Goal: Task Accomplishment & Management: Manage account settings

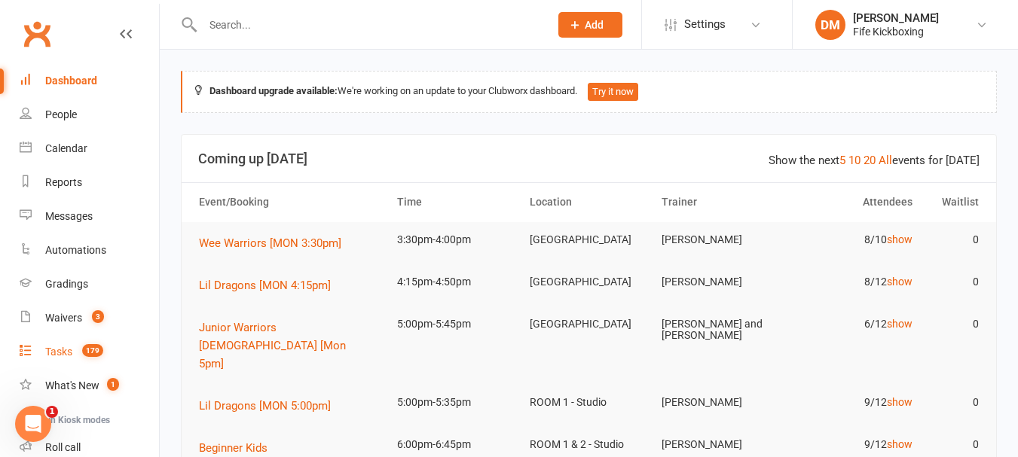
click at [55, 358] on div "Tasks" at bounding box center [58, 352] width 27 height 12
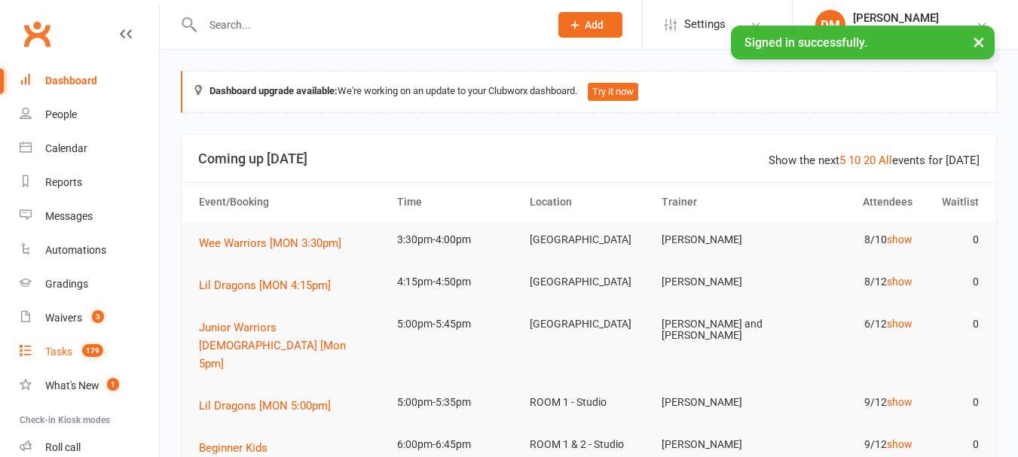
click at [72, 356] on div "Tasks" at bounding box center [58, 352] width 27 height 12
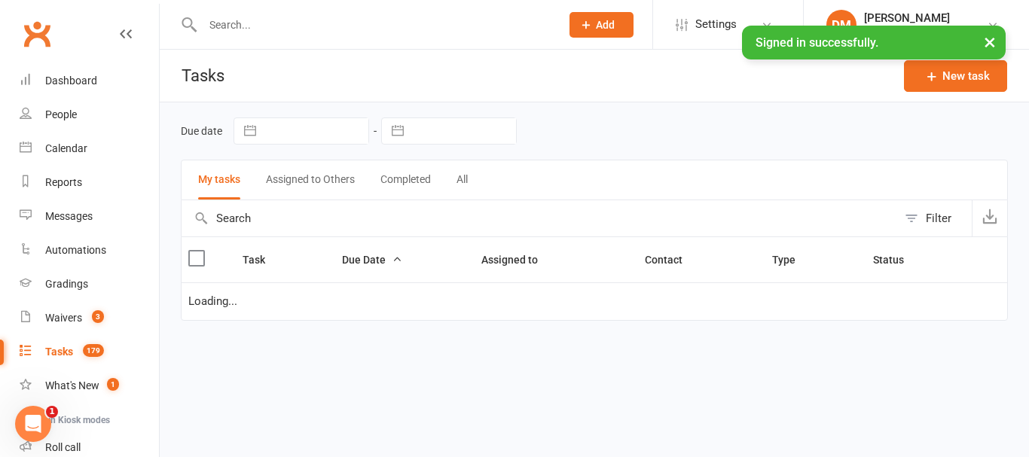
select select "waiting"
select select "started"
select select "waiting"
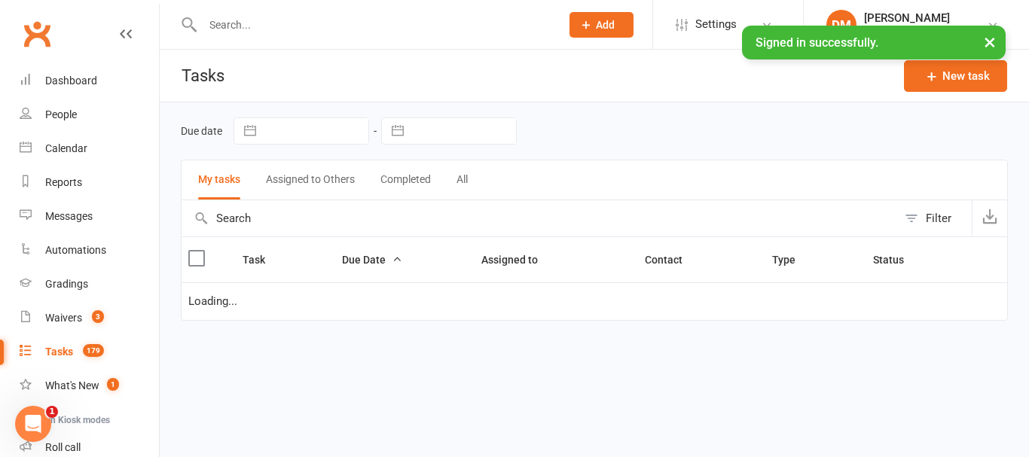
select select "waiting"
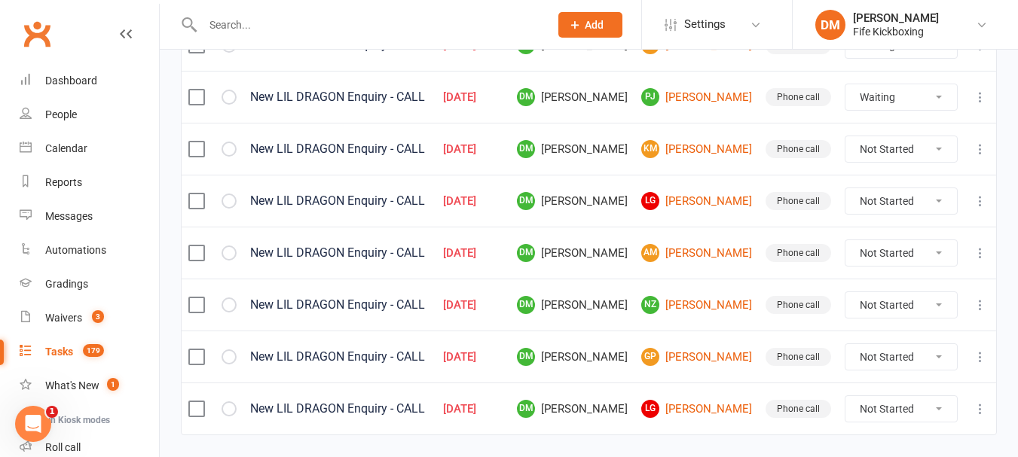
scroll to position [709, 0]
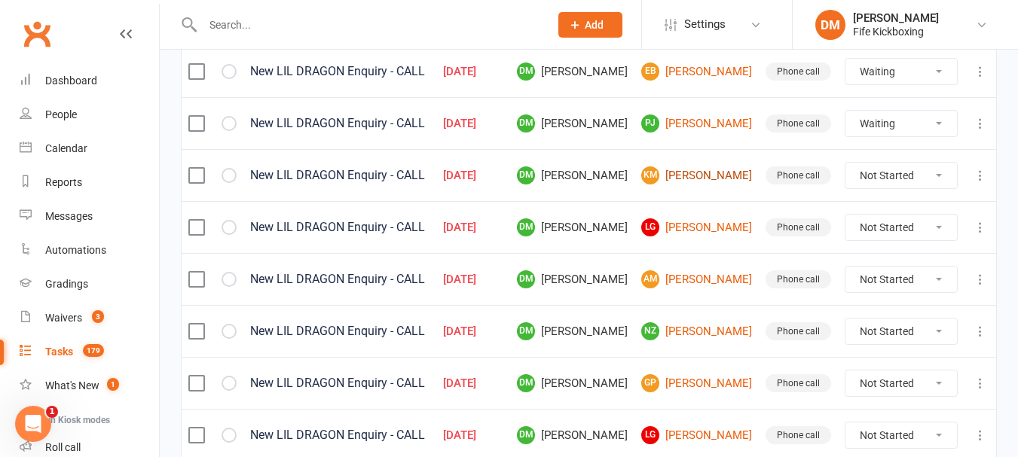
click at [732, 176] on link "Km [PERSON_NAME]" at bounding box center [696, 176] width 111 height 18
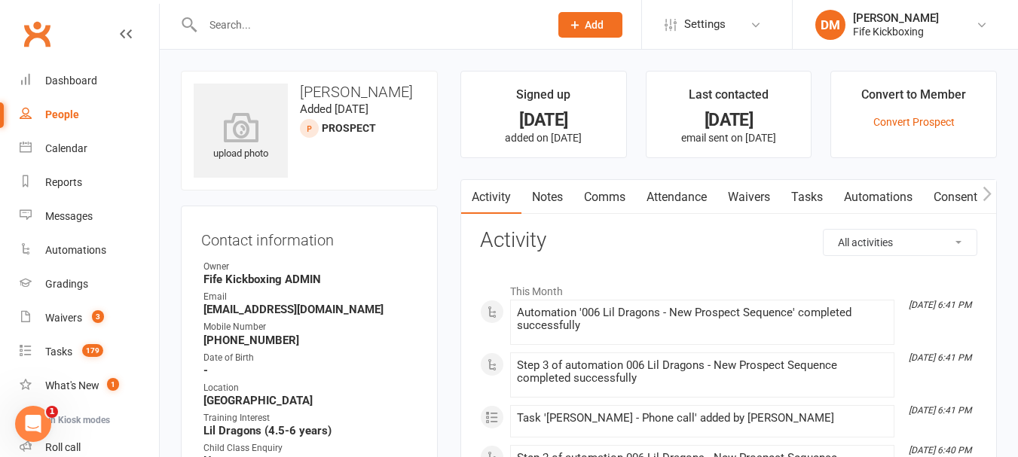
click at [682, 207] on link "Attendance" at bounding box center [676, 197] width 81 height 35
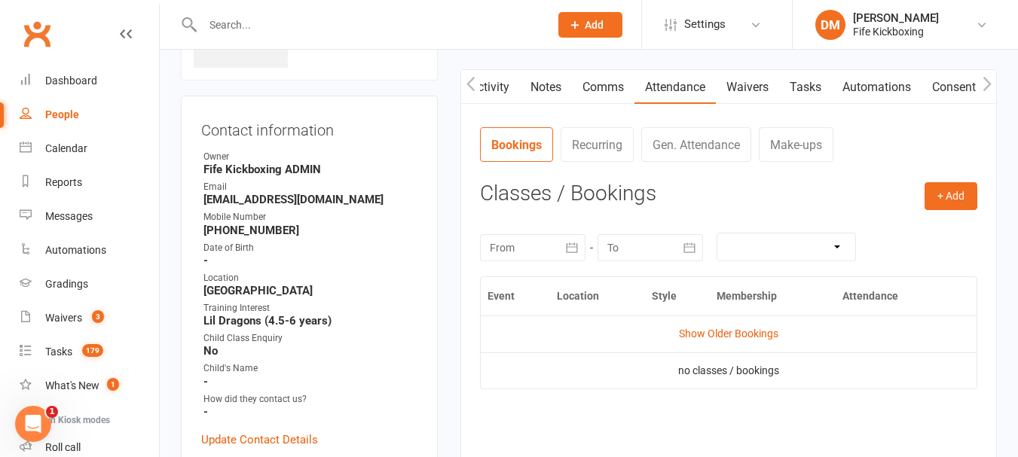
scroll to position [75, 0]
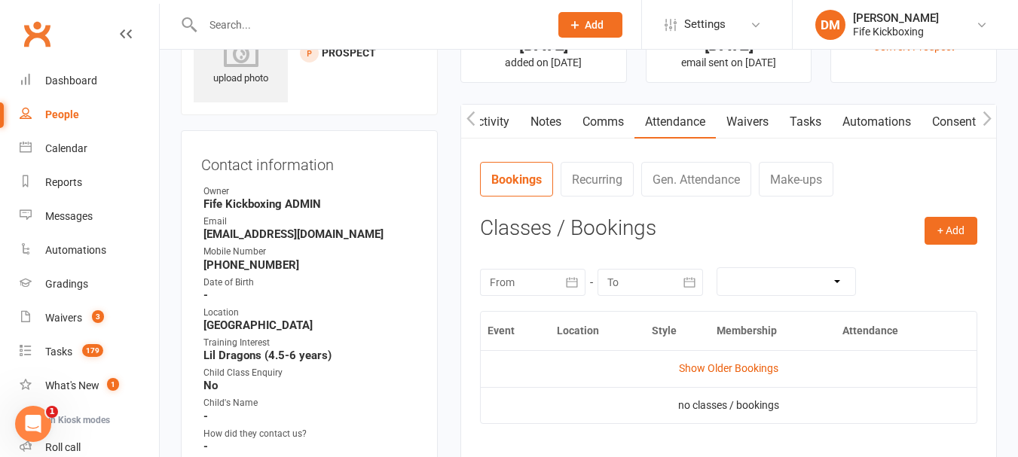
click at [550, 118] on link "Notes" at bounding box center [546, 122] width 52 height 35
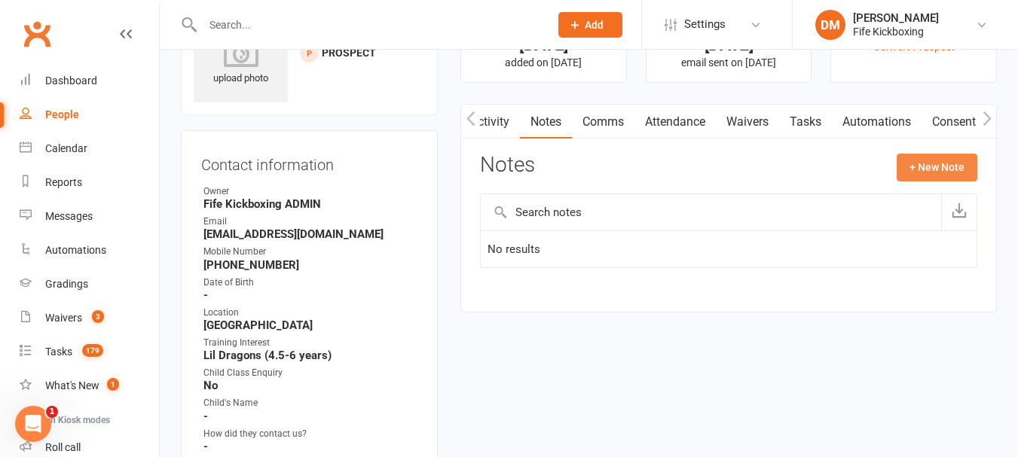
click at [916, 165] on button "+ New Note" at bounding box center [937, 167] width 81 height 27
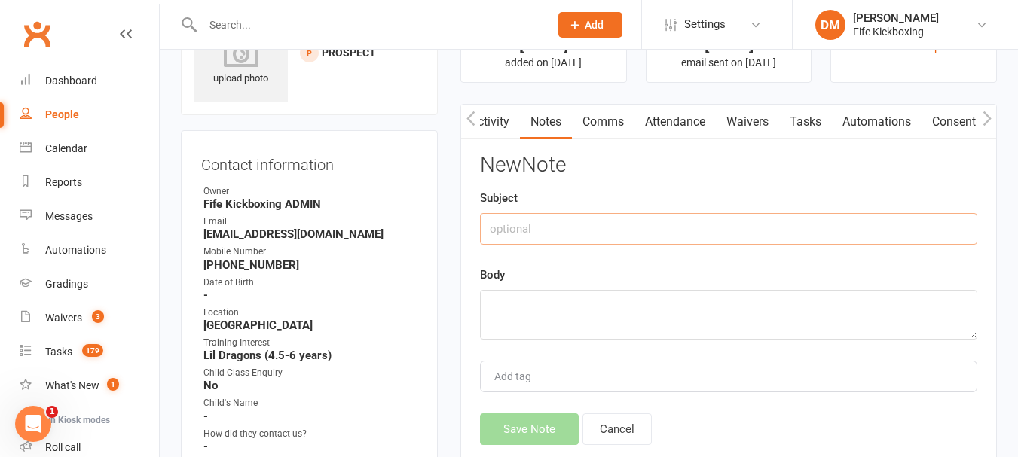
click at [581, 225] on input "text" at bounding box center [728, 229] width 497 height 32
type input "PHONE CAll- DM"
click at [579, 299] on textarea at bounding box center [728, 315] width 497 height 50
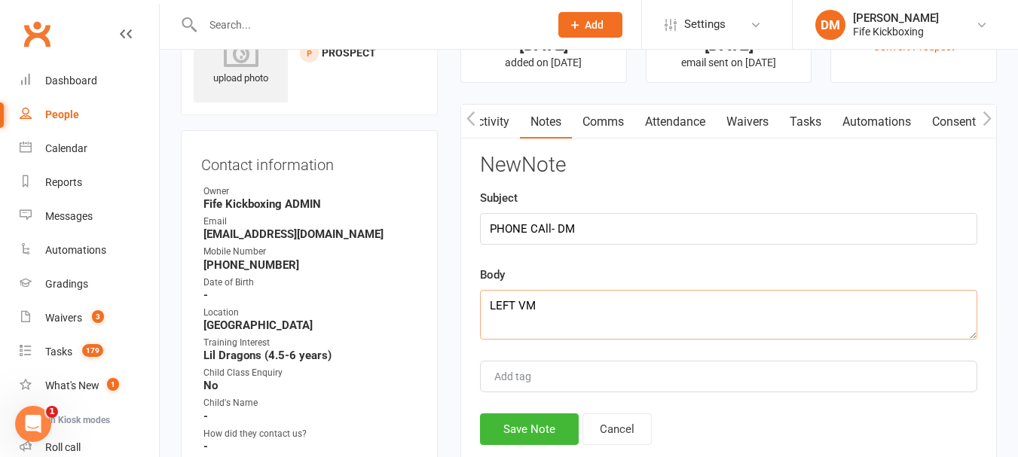
scroll to position [226, 0]
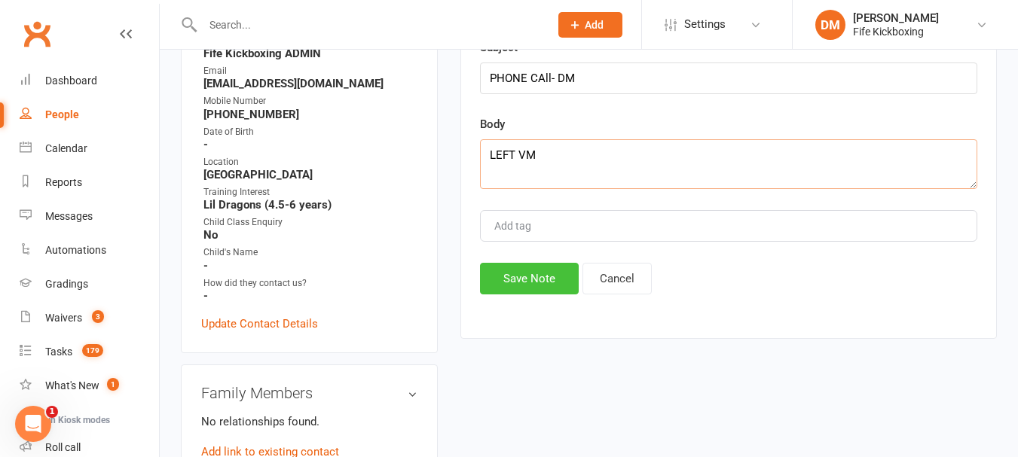
type textarea "LEFT VM"
click at [546, 283] on button "Save Note" at bounding box center [529, 279] width 99 height 32
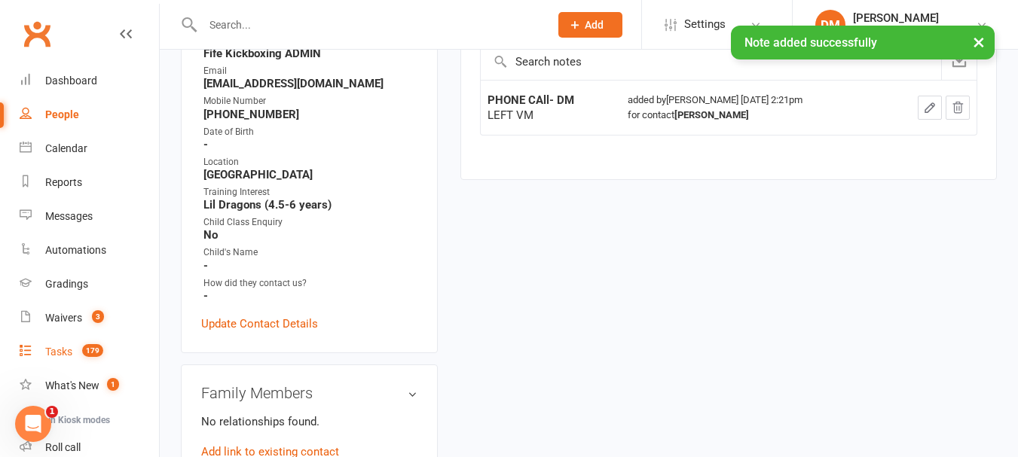
click at [59, 354] on div "Tasks" at bounding box center [58, 352] width 27 height 12
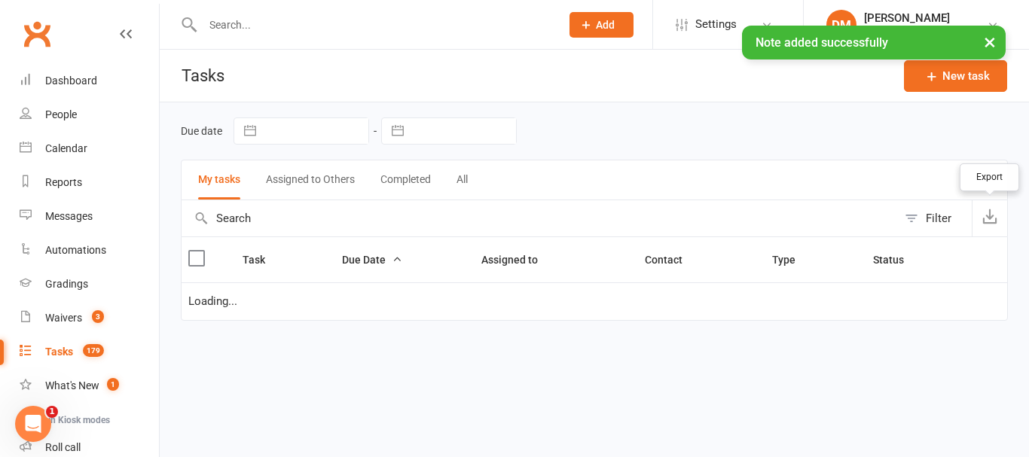
select select "waiting"
select select "started"
select select "waiting"
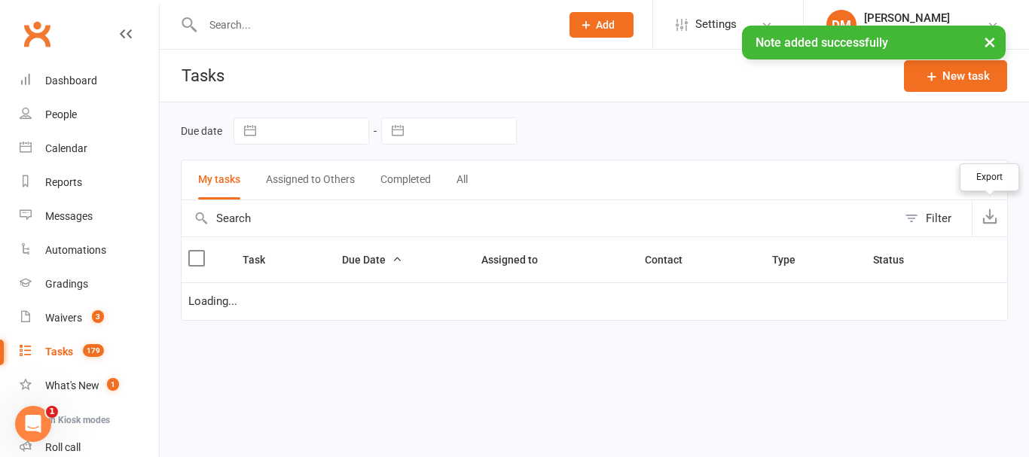
select select "waiting"
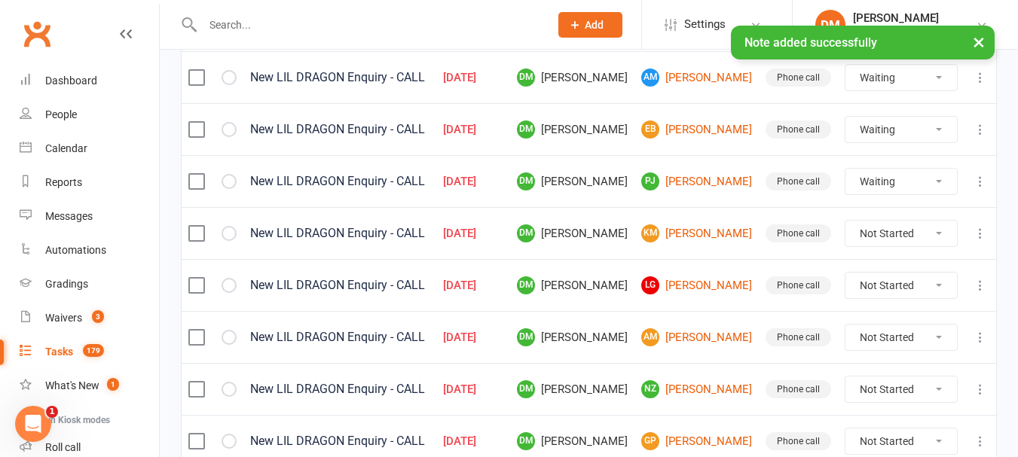
scroll to position [678, 0]
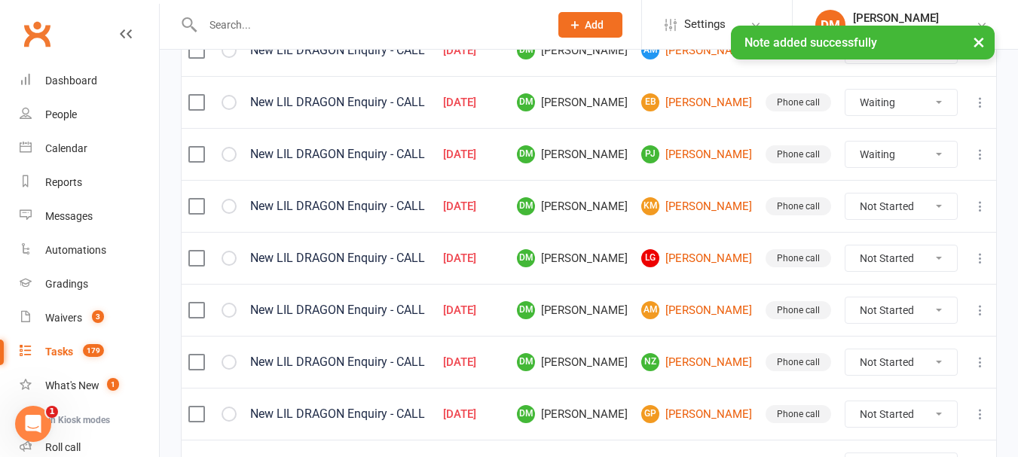
click at [901, 209] on select "Not Started In Progress Waiting Complete" at bounding box center [901, 207] width 112 height 26
click at [845, 200] on select "Not Started In Progress Waiting Complete" at bounding box center [901, 207] width 112 height 26
select select "unstarted"
select select "waiting"
select select "started"
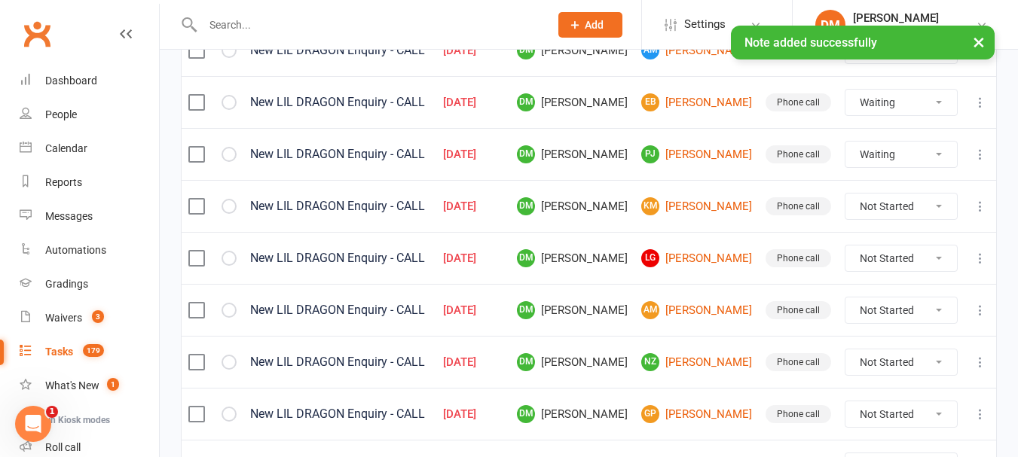
select select "waiting"
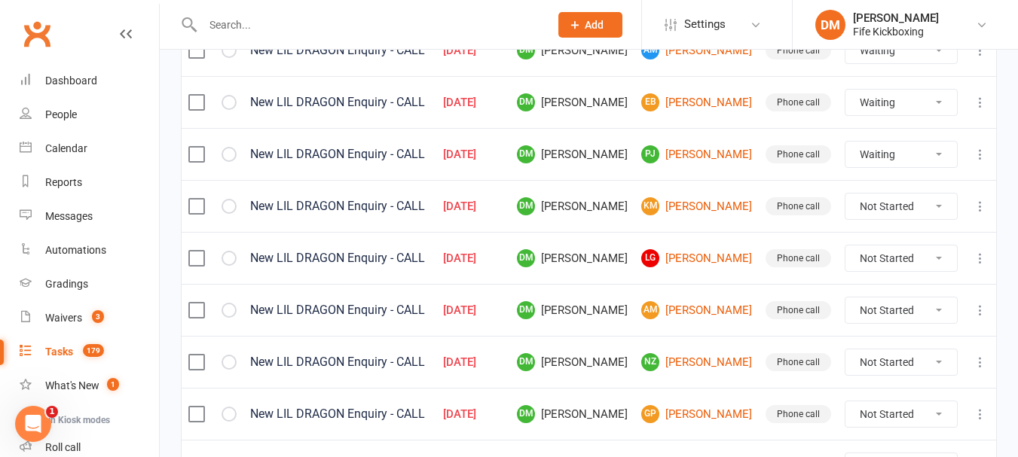
select select "waiting"
select select "started"
select select "waiting"
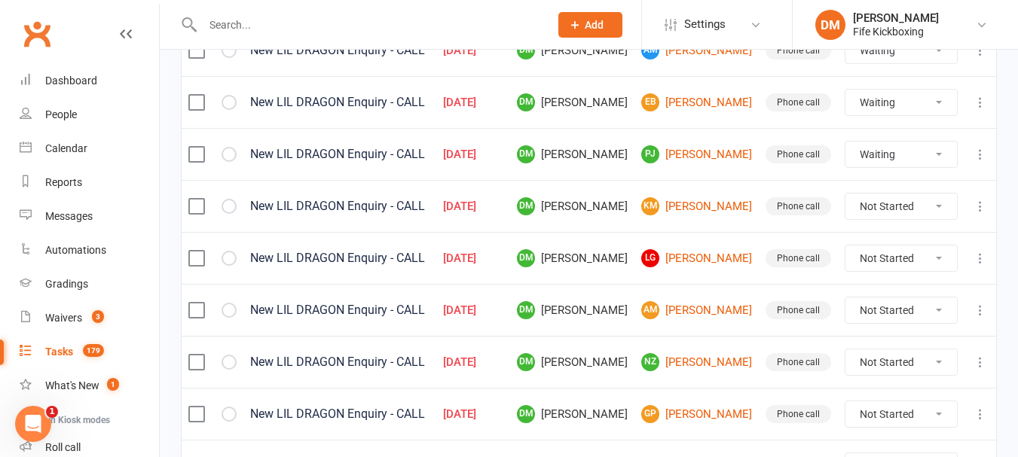
select select "waiting"
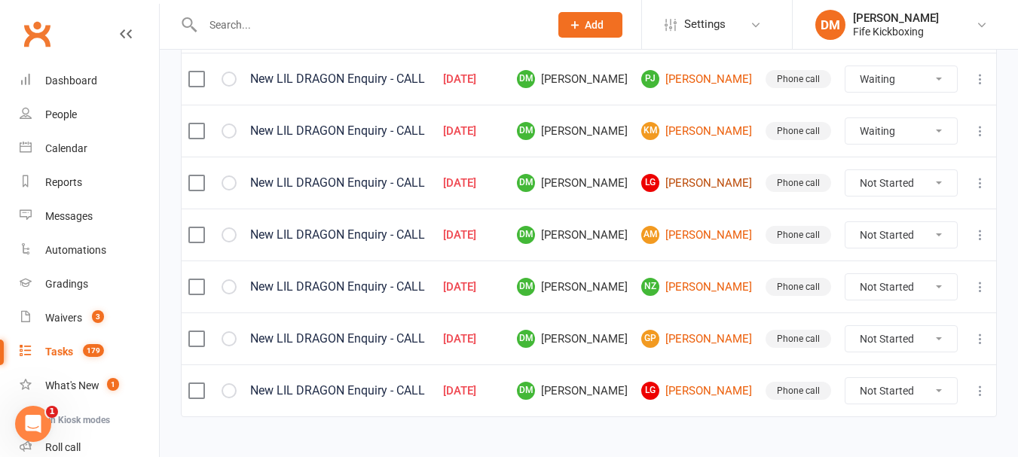
click at [714, 188] on link "LG [PERSON_NAME]" at bounding box center [696, 183] width 111 height 18
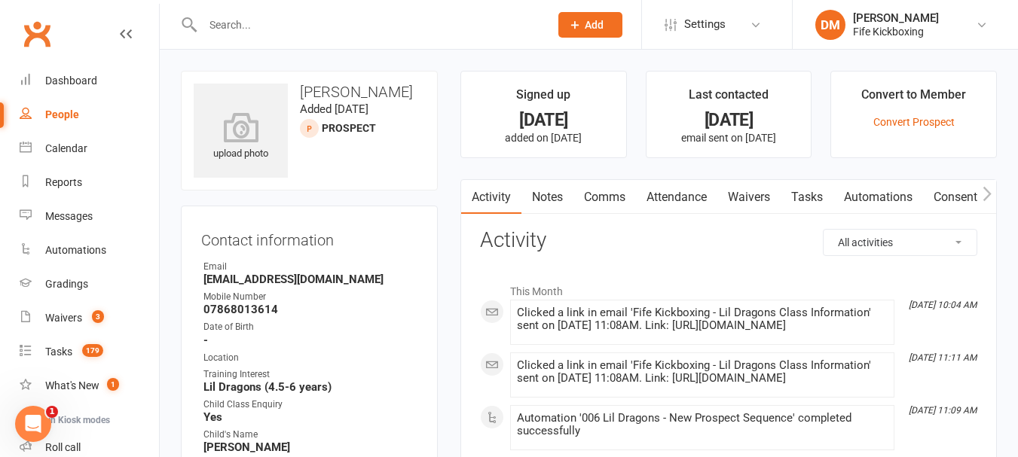
click at [654, 194] on link "Attendance" at bounding box center [676, 197] width 81 height 35
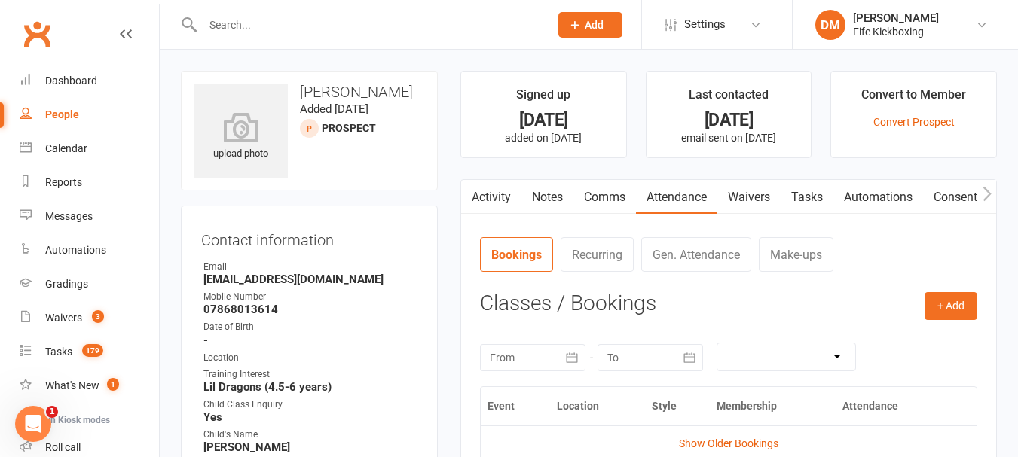
click at [586, 190] on link "Comms" at bounding box center [604, 197] width 63 height 35
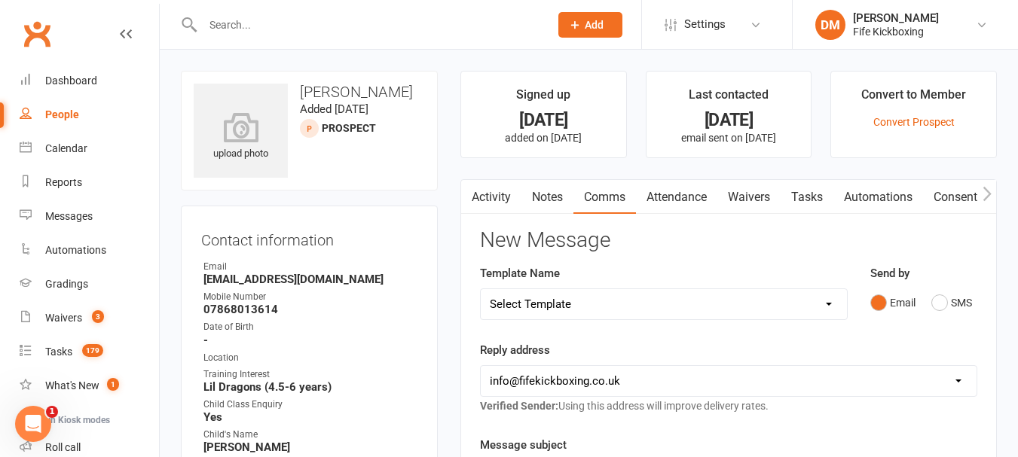
click at [484, 191] on link "Activity" at bounding box center [491, 197] width 60 height 35
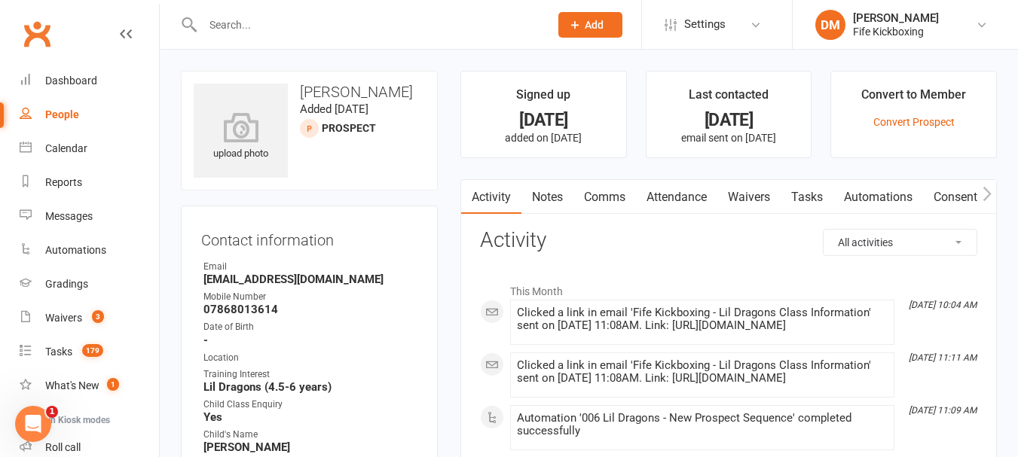
click at [550, 195] on link "Notes" at bounding box center [547, 197] width 52 height 35
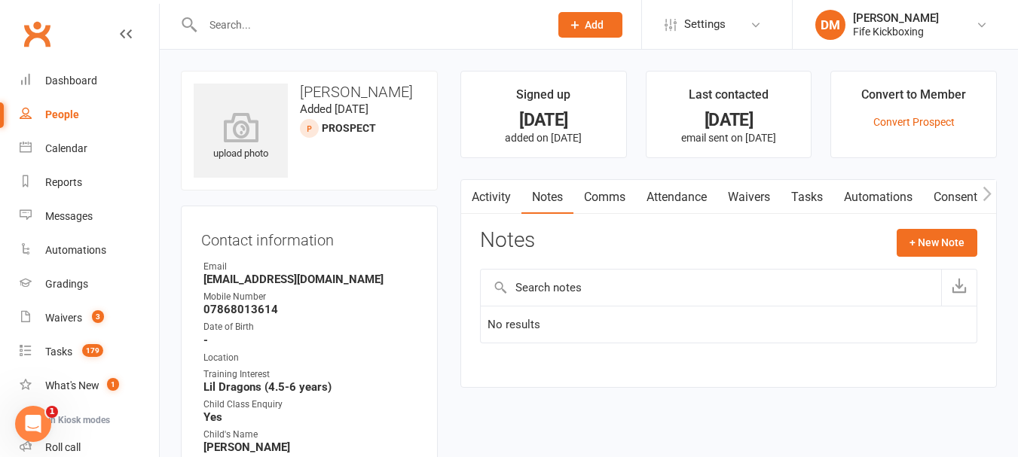
click at [485, 192] on link "Activity" at bounding box center [491, 197] width 60 height 35
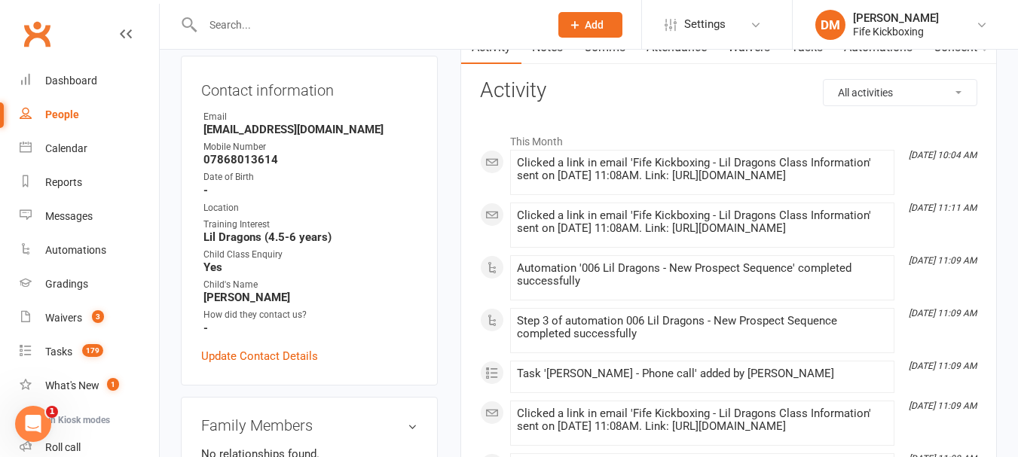
scroll to position [151, 0]
drag, startPoint x: 246, startPoint y: 255, endPoint x: 342, endPoint y: 243, distance: 97.3
click at [342, 243] on ul "Owner Email [EMAIL_ADDRESS][DOMAIN_NAME] Mobile Number [PHONE_NUMBER] Date of B…" at bounding box center [309, 221] width 216 height 225
click at [341, 247] on div "Child Class Enquiry" at bounding box center [310, 254] width 214 height 14
drag, startPoint x: 212, startPoint y: 293, endPoint x: 246, endPoint y: 292, distance: 34.7
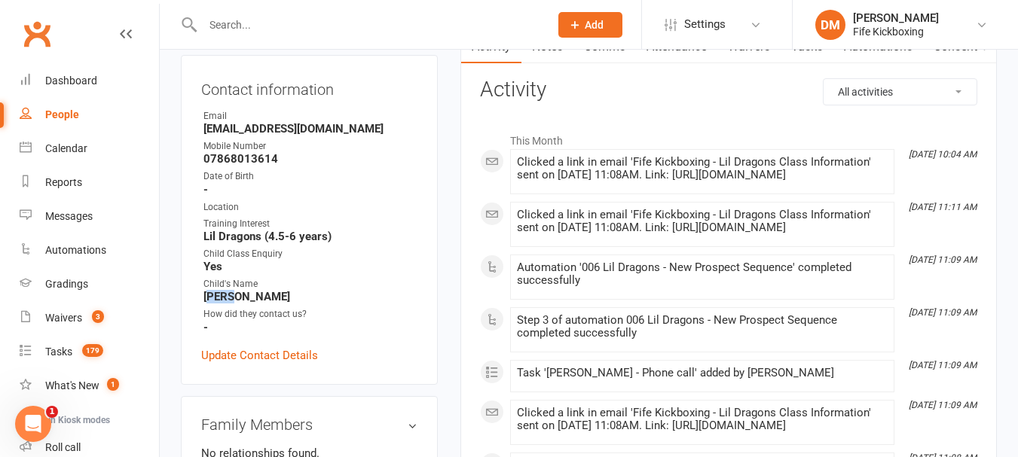
click at [246, 292] on strong "[PERSON_NAME]" at bounding box center [310, 297] width 214 height 14
click at [270, 300] on strong "[PERSON_NAME]" at bounding box center [310, 297] width 214 height 14
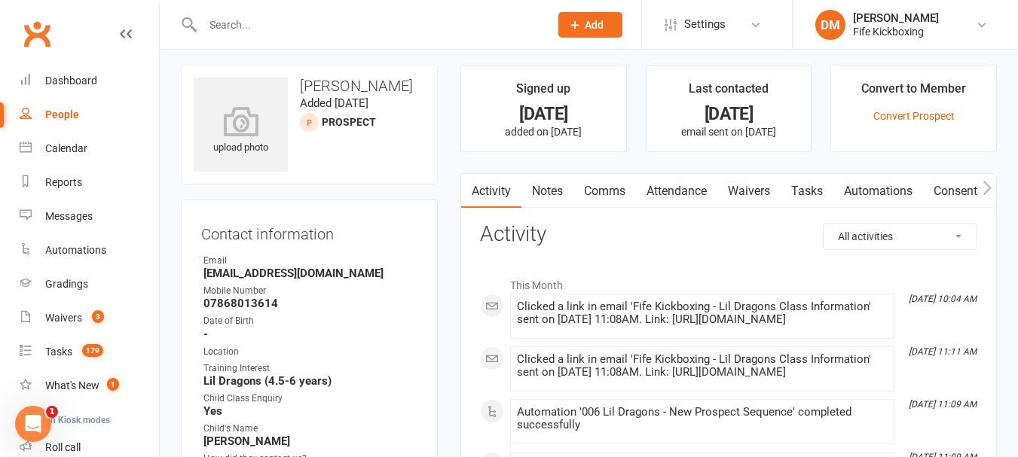
scroll to position [0, 0]
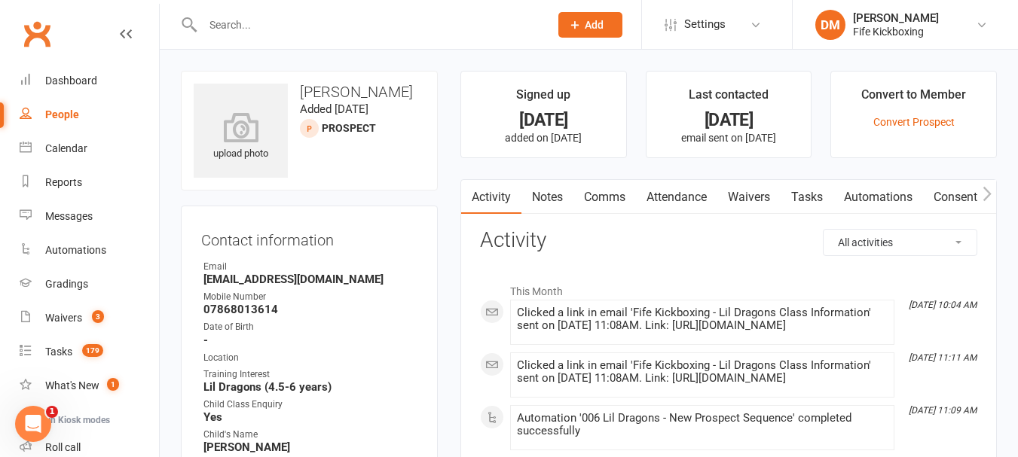
click at [685, 184] on link "Attendance" at bounding box center [676, 197] width 81 height 35
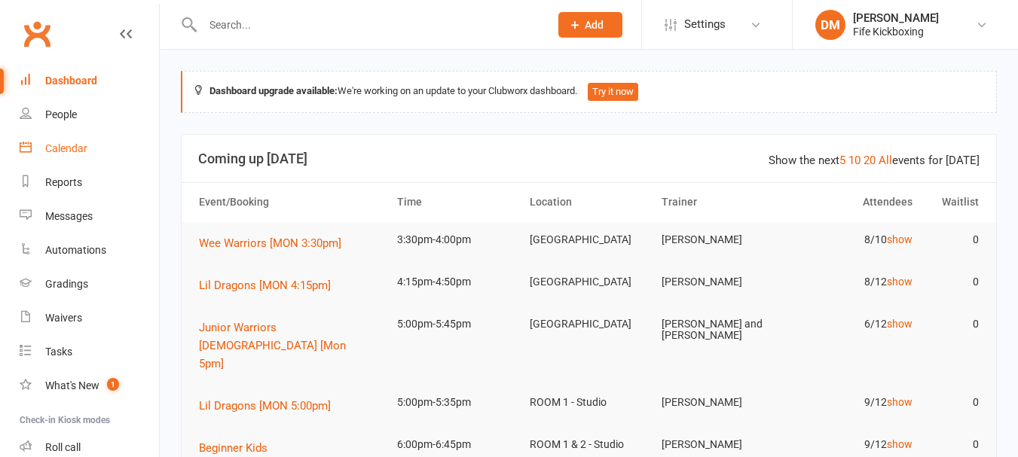
click at [102, 151] on link "Calendar" at bounding box center [89, 149] width 139 height 34
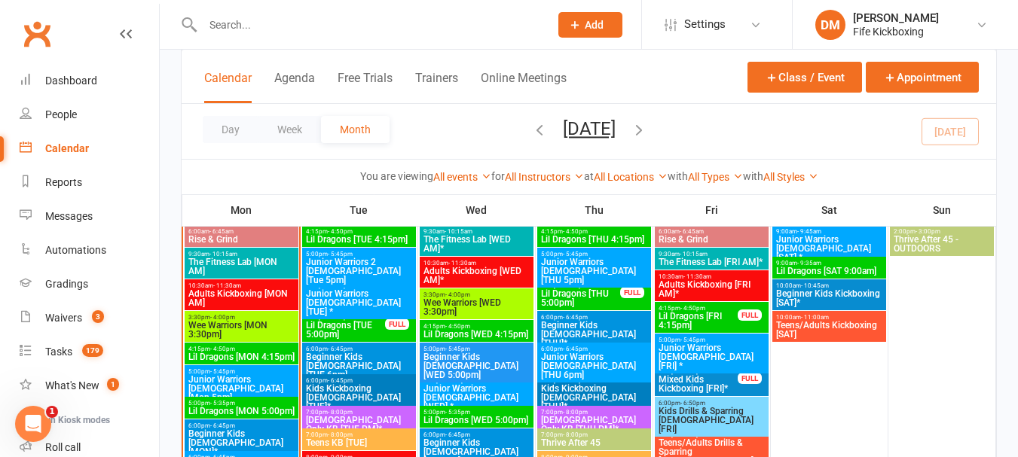
scroll to position [990, 0]
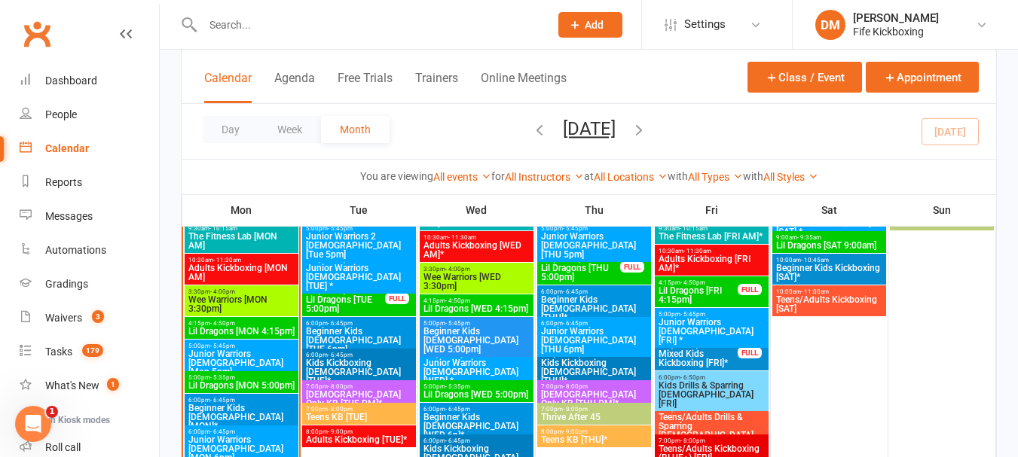
click at [702, 293] on span "Lil Dragons [FRI 4:15pm]" at bounding box center [698, 295] width 81 height 18
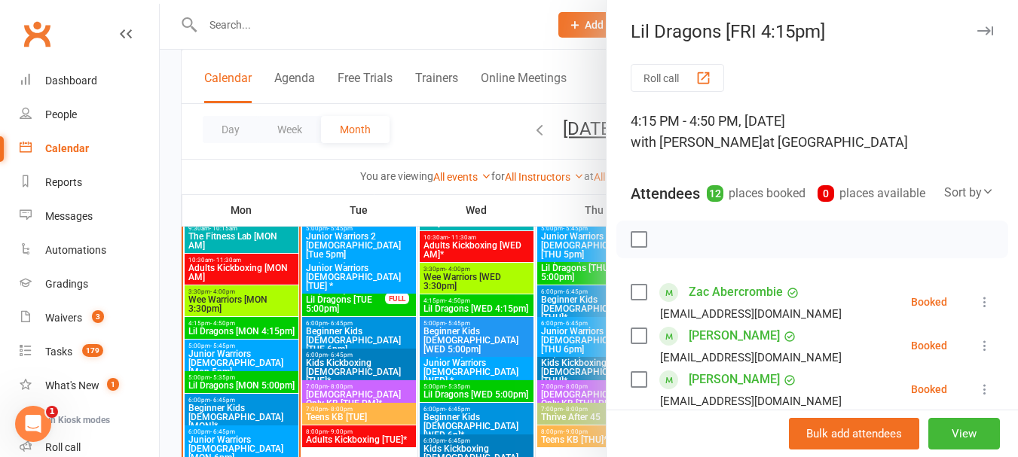
click at [382, 263] on div at bounding box center [589, 228] width 858 height 457
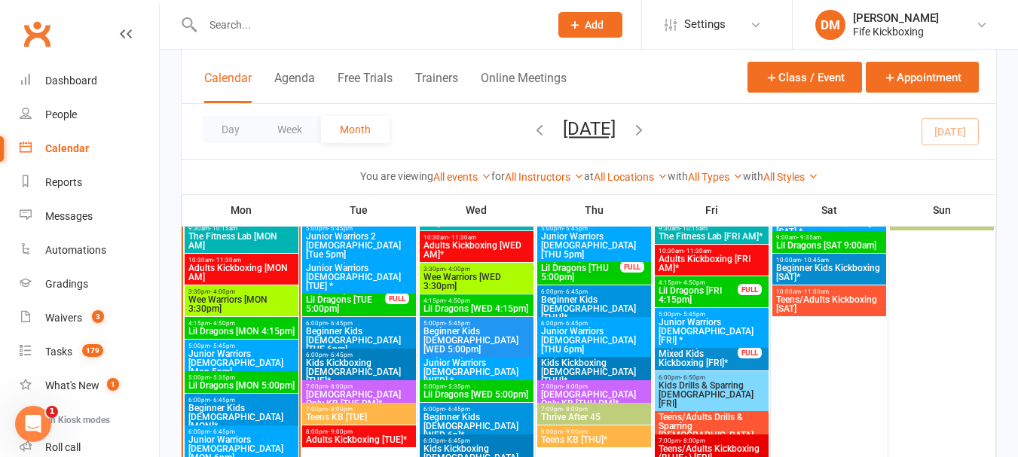
click at [689, 295] on span "Lil Dragons [FRI 4:15pm]" at bounding box center [698, 295] width 81 height 18
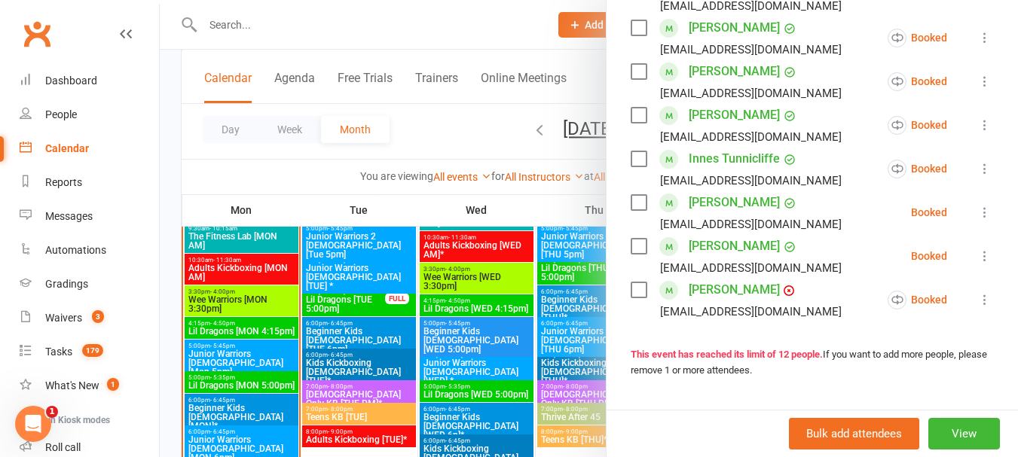
scroll to position [603, 0]
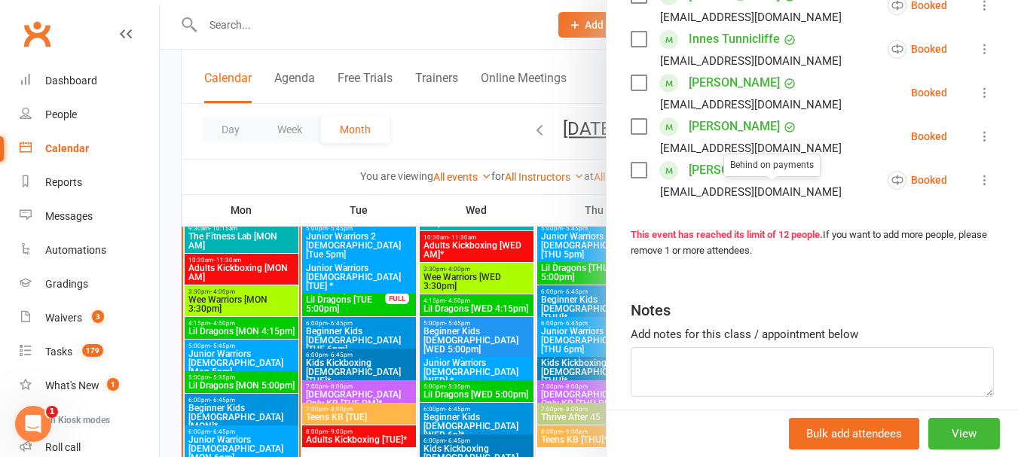
click at [631, 259] on div "This event has reached its limit of 12 people. If you want to add more people, …" at bounding box center [812, 244] width 363 height 32
click at [384, 319] on div at bounding box center [589, 228] width 858 height 457
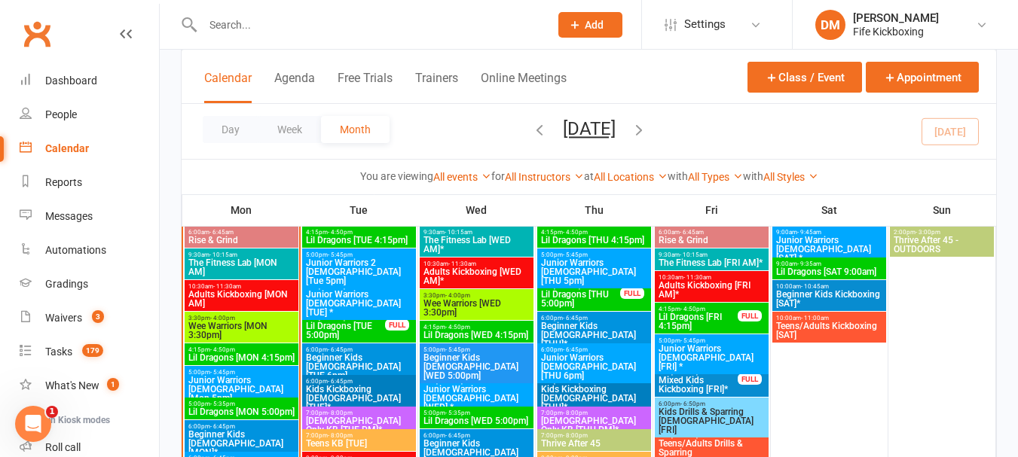
scroll to position [990, 0]
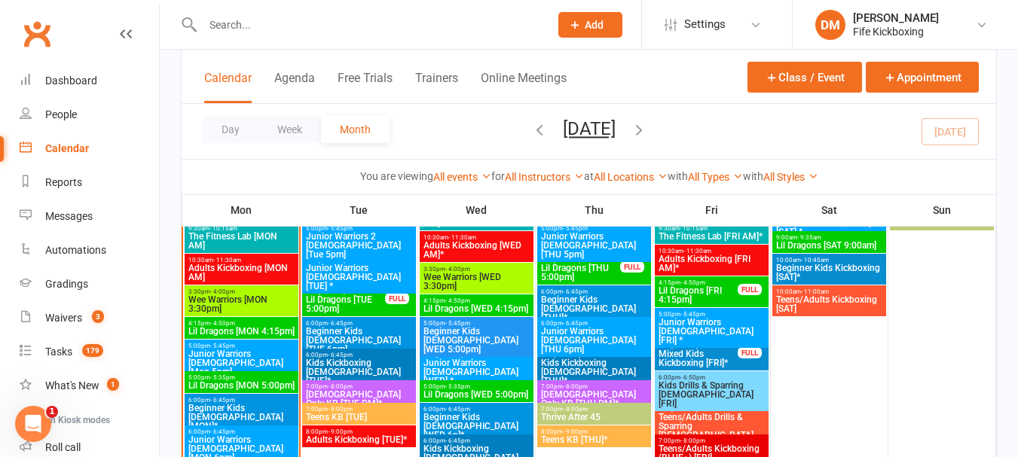
click at [674, 286] on span "Lil Dragons [FRI 4:15pm]" at bounding box center [698, 295] width 81 height 18
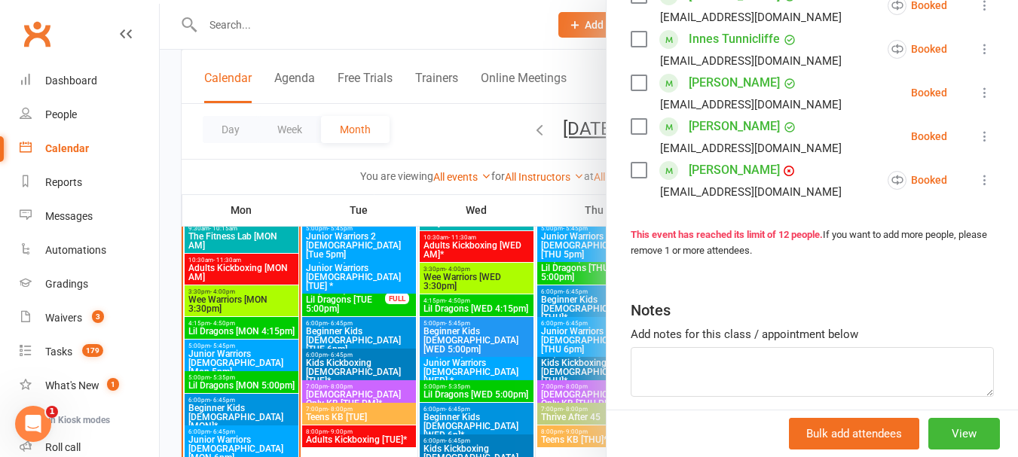
scroll to position [527, 0]
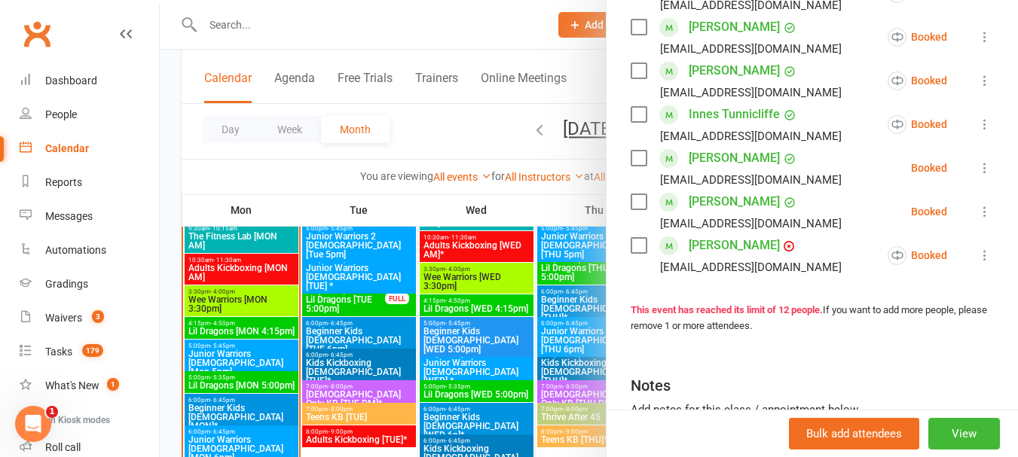
click at [425, 218] on div at bounding box center [589, 228] width 858 height 457
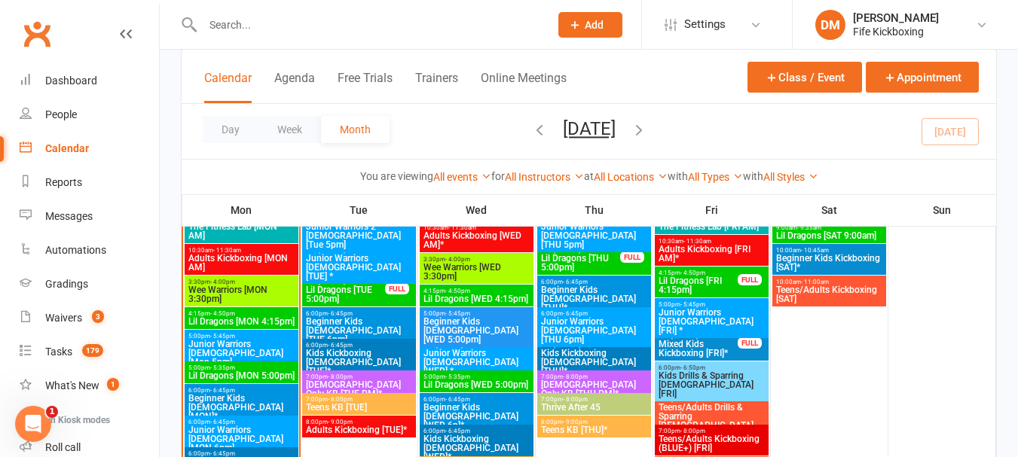
scroll to position [915, 0]
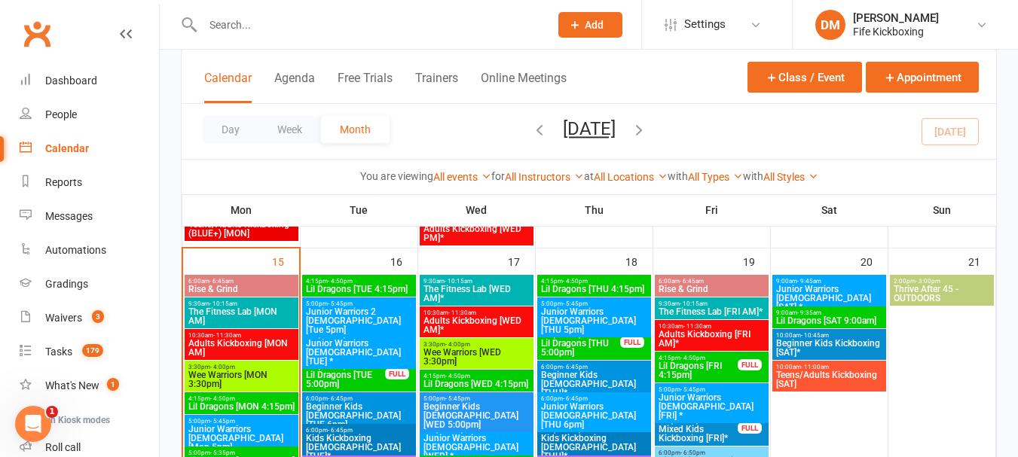
click at [726, 370] on span "Lil Dragons [FRI 4:15pm]" at bounding box center [698, 371] width 81 height 18
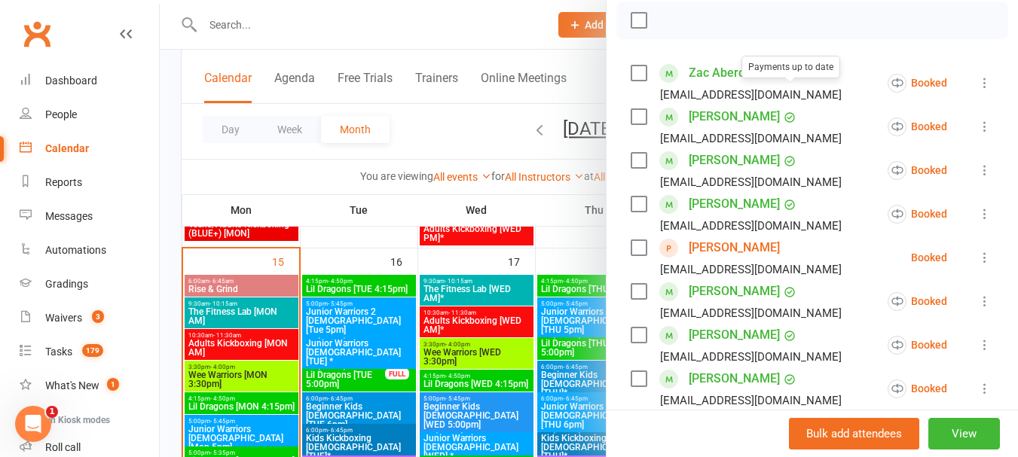
scroll to position [226, 0]
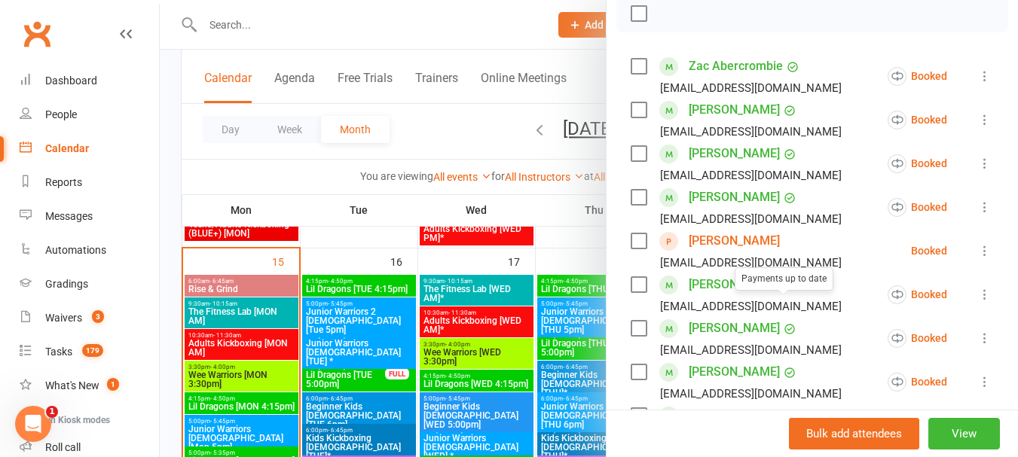
click at [515, 248] on div at bounding box center [589, 228] width 858 height 457
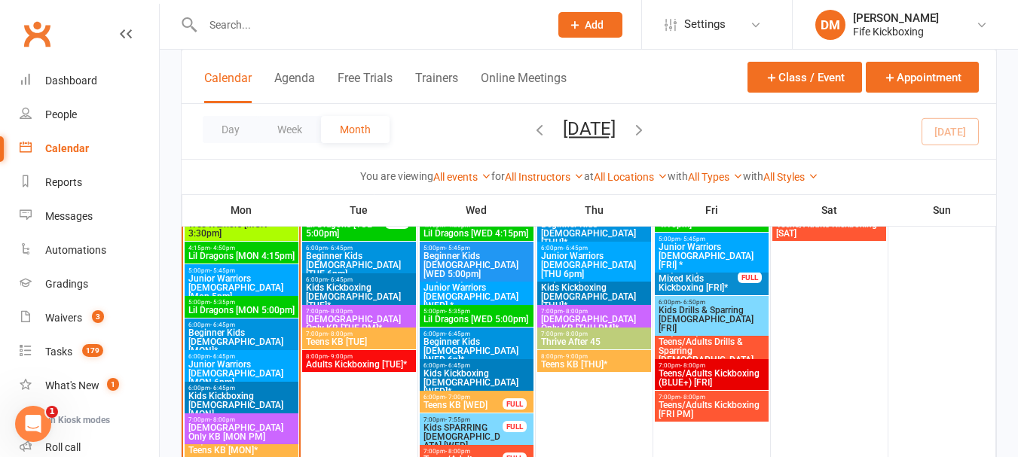
scroll to position [990, 0]
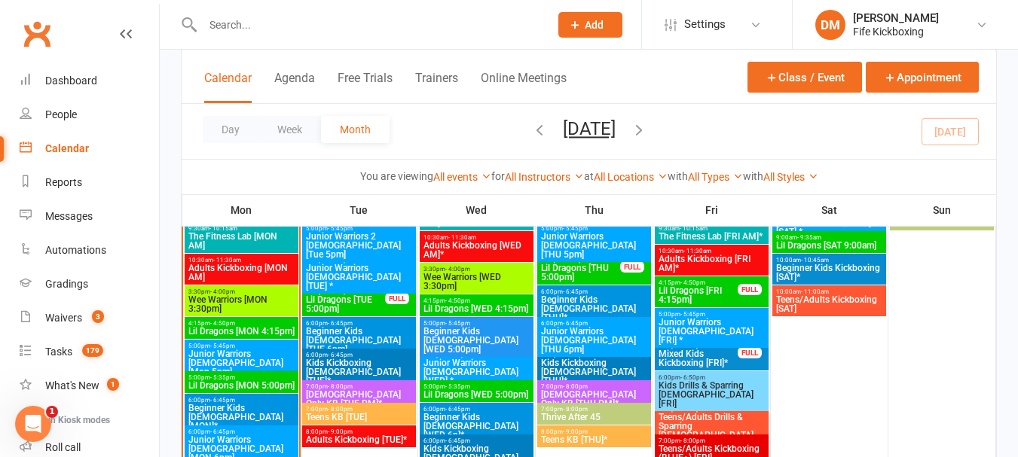
click at [707, 289] on span "Lil Dragons [FRI 4:15pm]" at bounding box center [698, 295] width 81 height 18
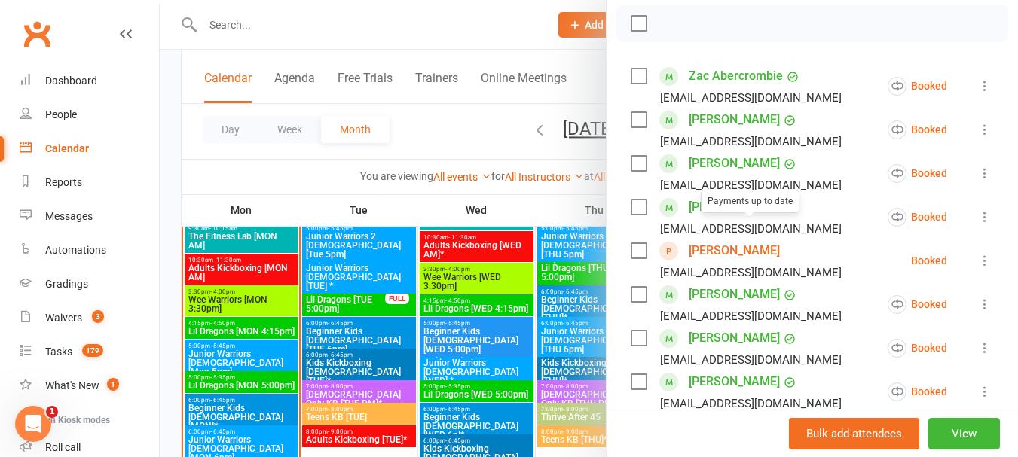
scroll to position [301, 0]
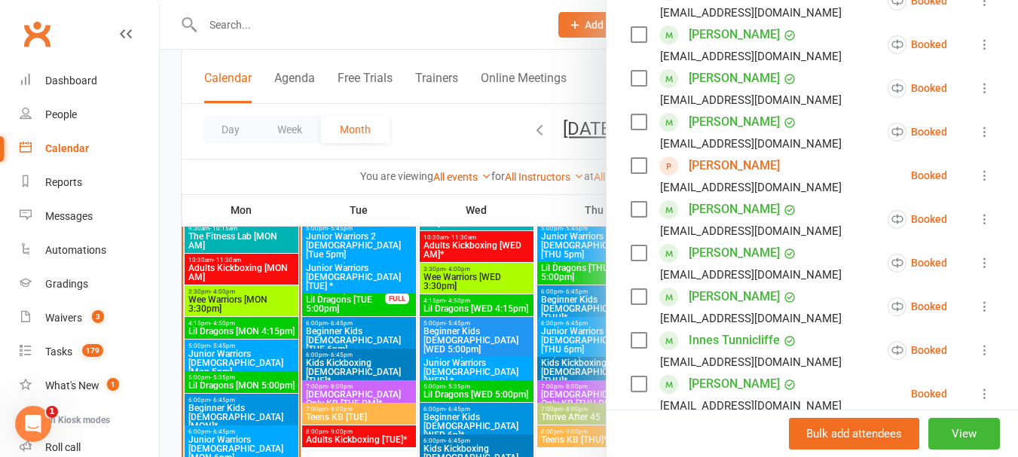
click at [408, 314] on div at bounding box center [589, 228] width 858 height 457
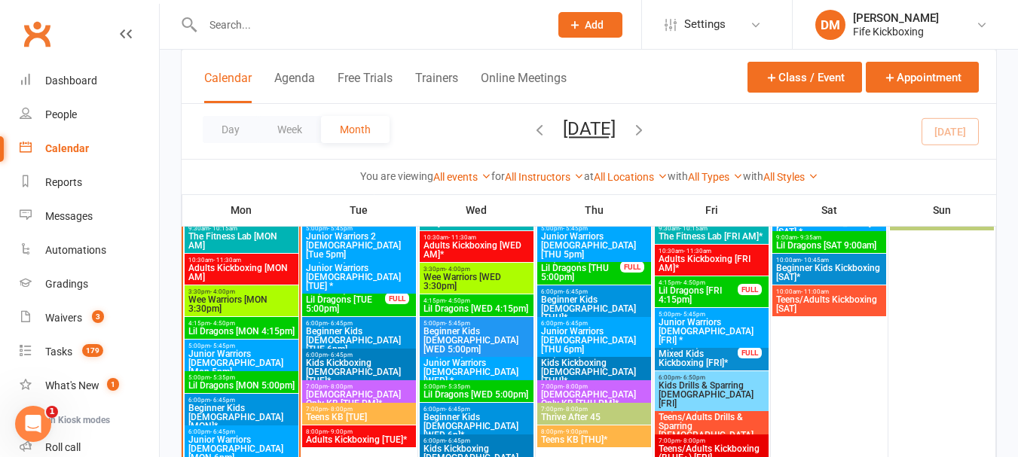
click at [658, 287] on span "Lil Dragons [FRI 4:15pm]" at bounding box center [698, 295] width 81 height 18
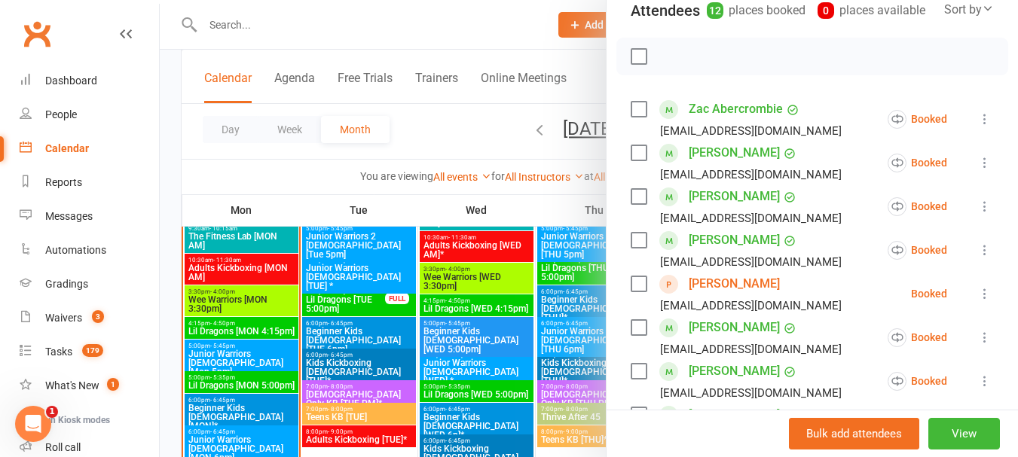
scroll to position [226, 0]
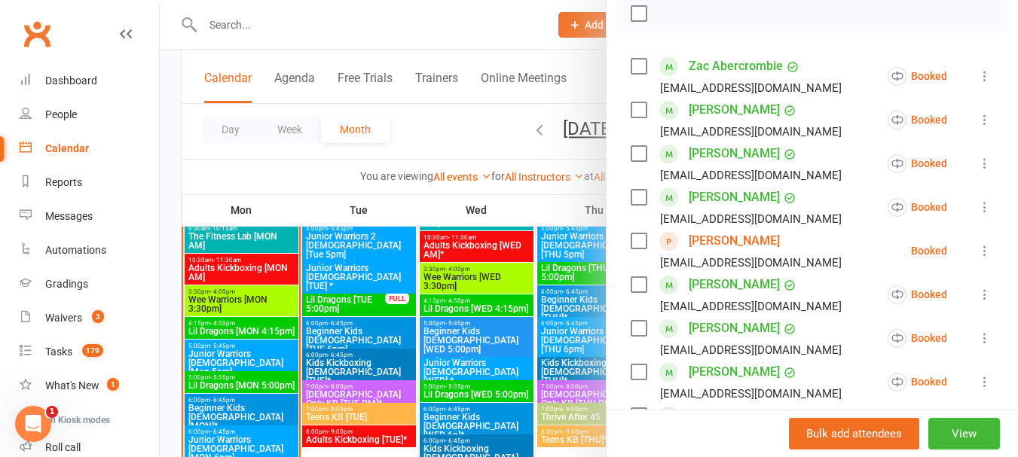
click at [558, 308] on div at bounding box center [589, 228] width 858 height 457
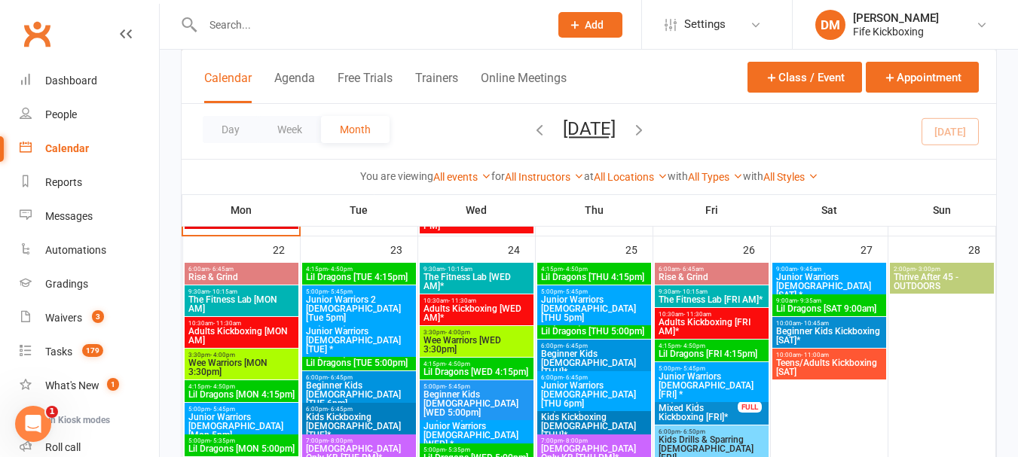
scroll to position [1442, 0]
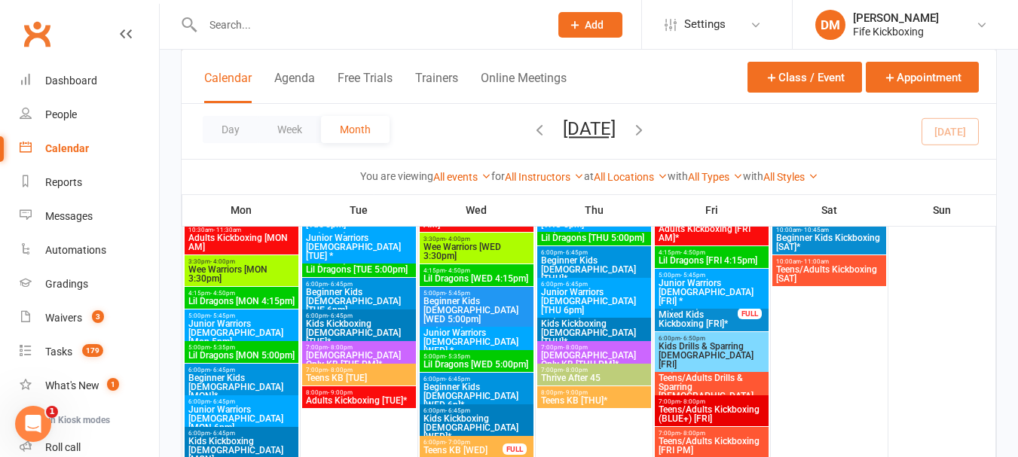
click at [707, 261] on span "Lil Dragons [FRI 4:15pm]" at bounding box center [712, 260] width 108 height 9
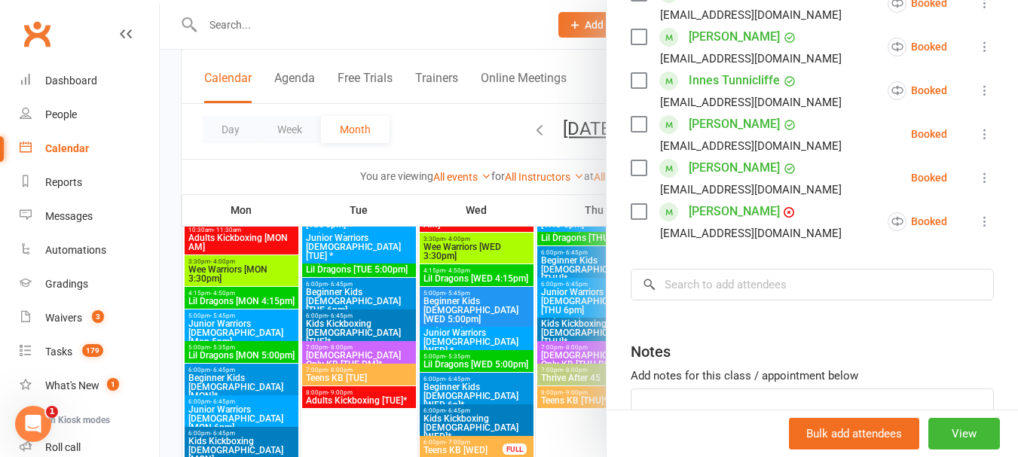
scroll to position [603, 0]
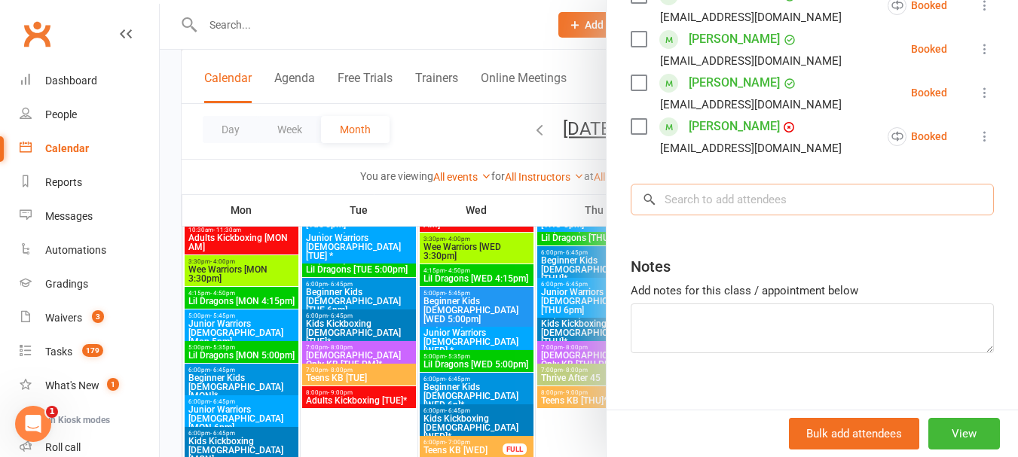
click at [757, 216] on input "search" at bounding box center [812, 200] width 363 height 32
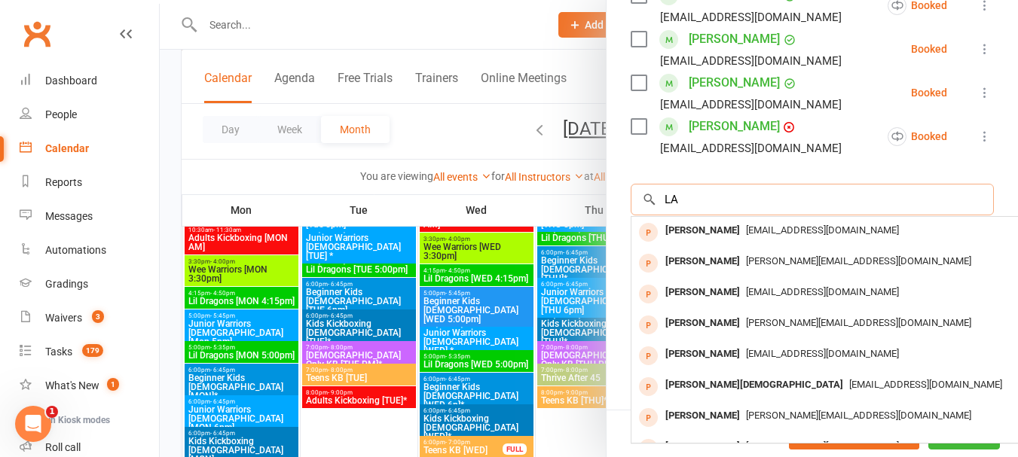
type input "L"
type input "laur"
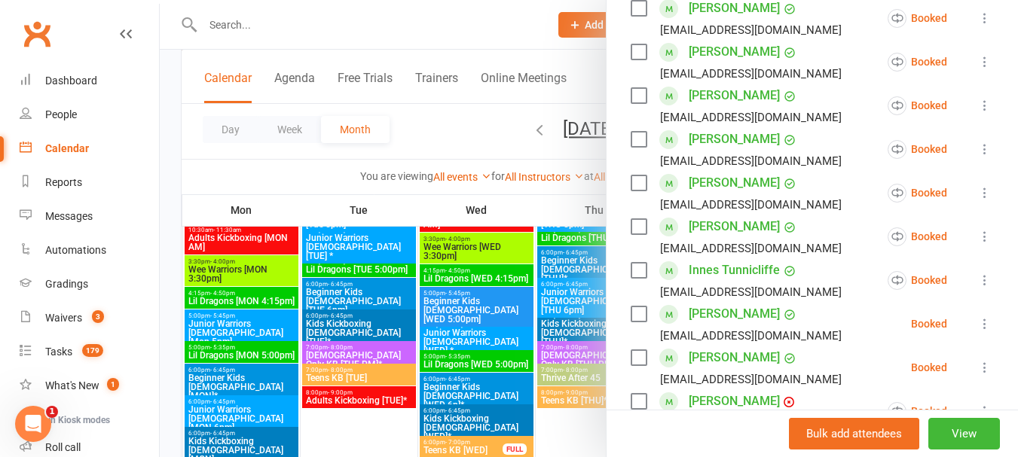
scroll to position [301, 0]
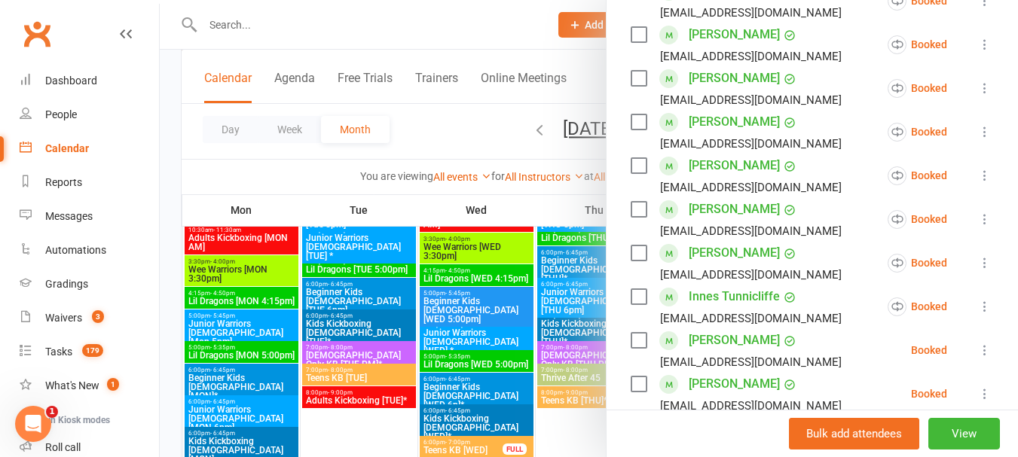
click at [528, 243] on div at bounding box center [589, 228] width 858 height 457
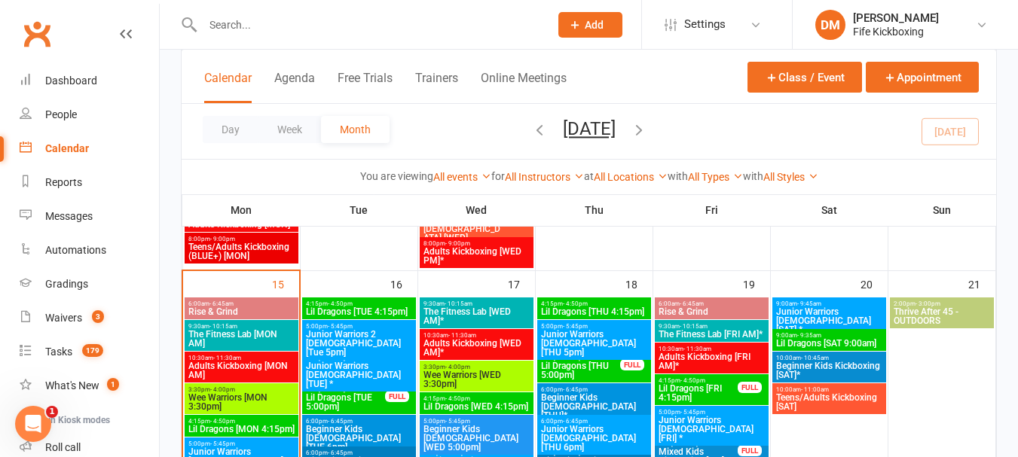
scroll to position [915, 0]
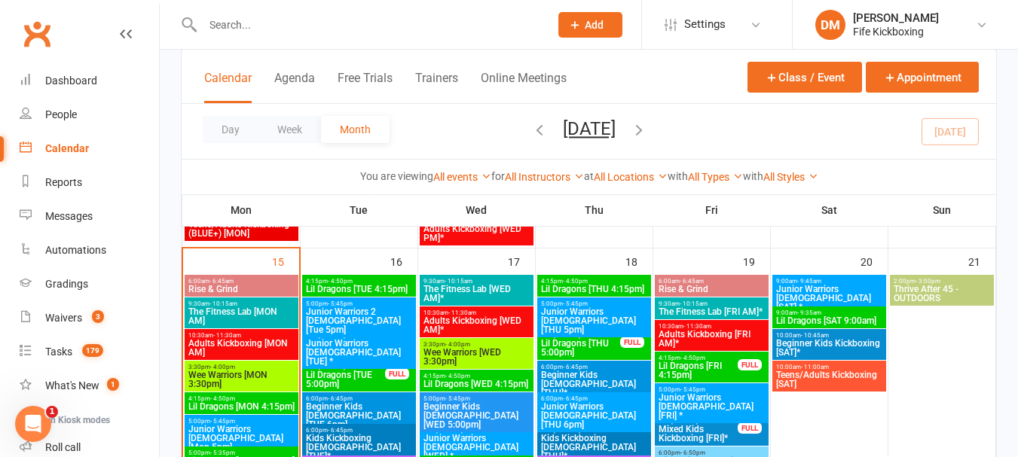
click at [694, 367] on span "Lil Dragons [FRI 4:15pm]" at bounding box center [698, 371] width 81 height 18
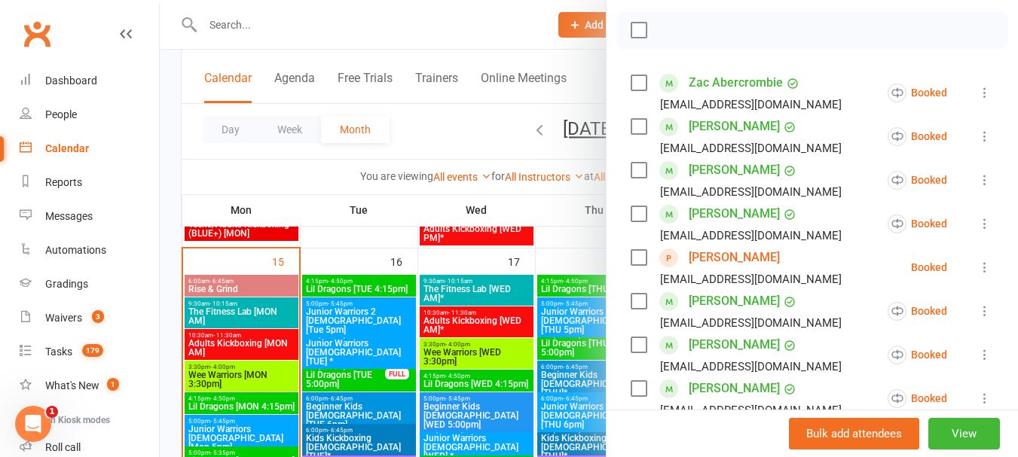
scroll to position [226, 0]
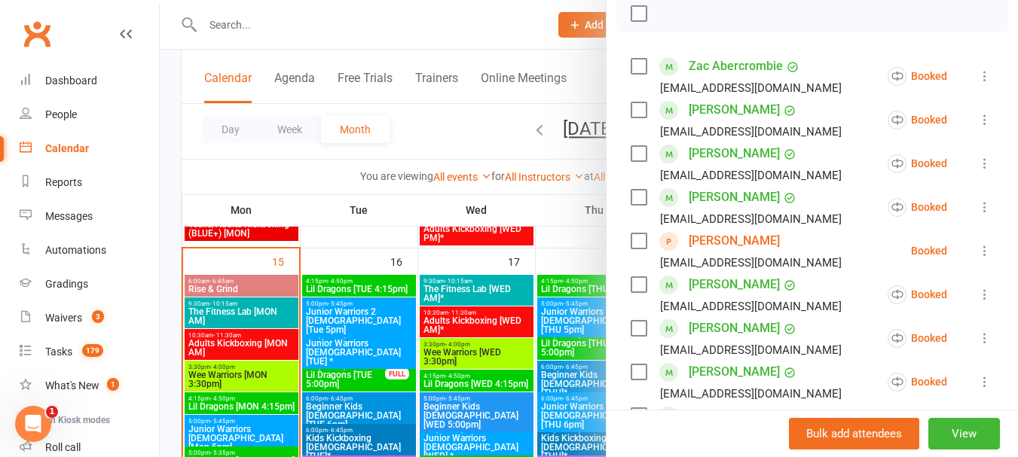
click at [711, 253] on link "[PERSON_NAME]" at bounding box center [734, 241] width 91 height 24
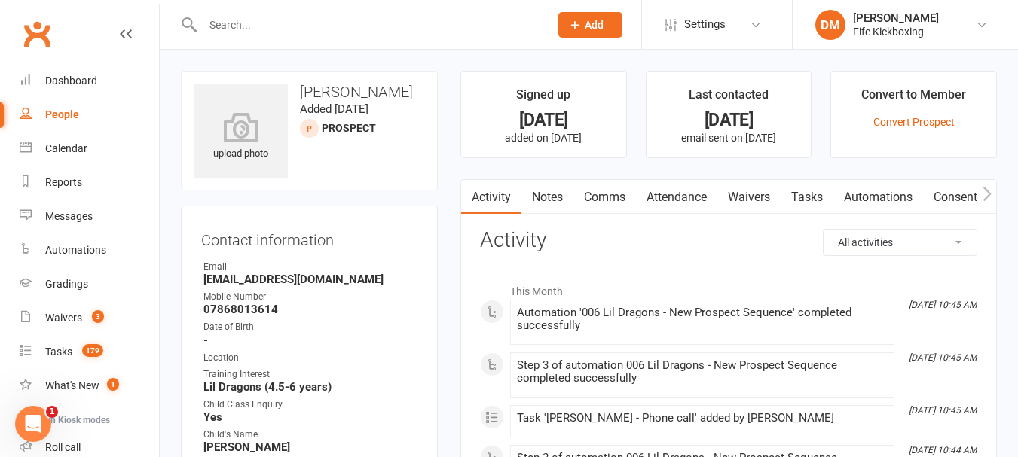
click at [633, 203] on link "Comms" at bounding box center [604, 197] width 63 height 35
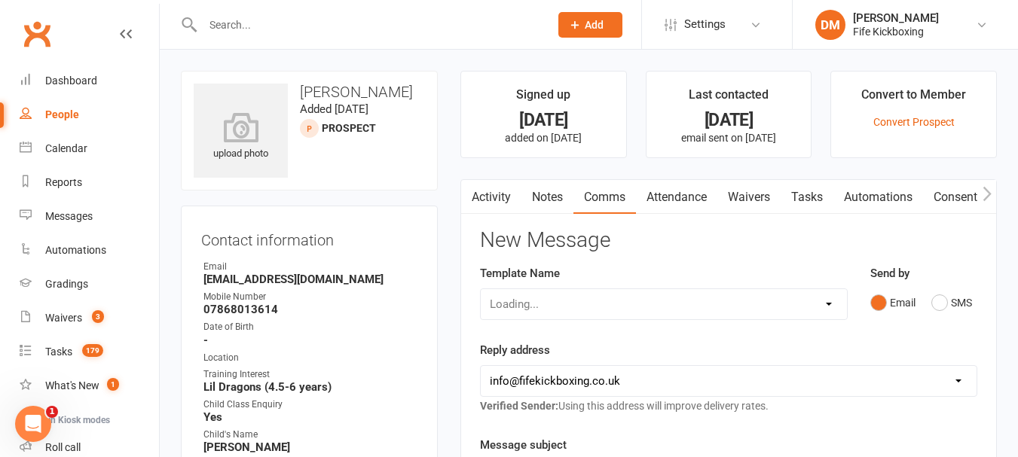
click at [674, 193] on link "Attendance" at bounding box center [676, 197] width 81 height 35
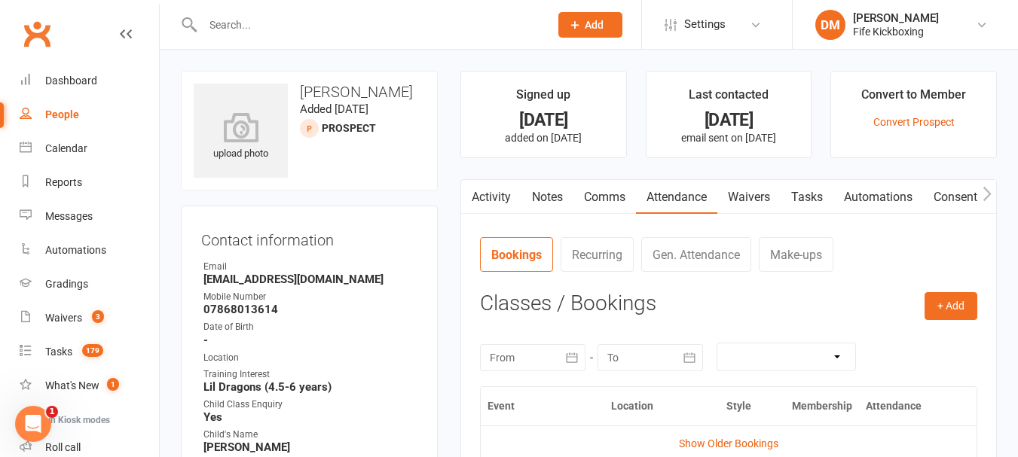
click at [530, 194] on link "Notes" at bounding box center [547, 197] width 52 height 35
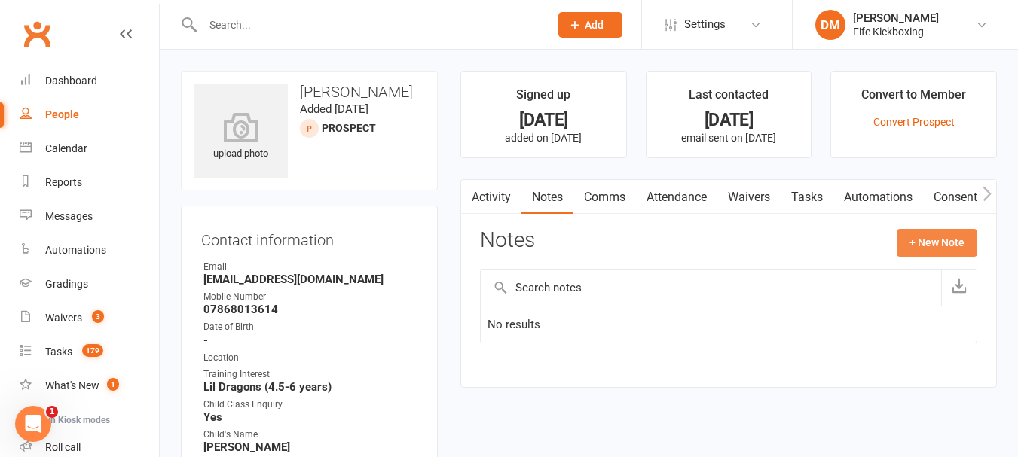
click at [911, 246] on button "+ New Note" at bounding box center [937, 242] width 81 height 27
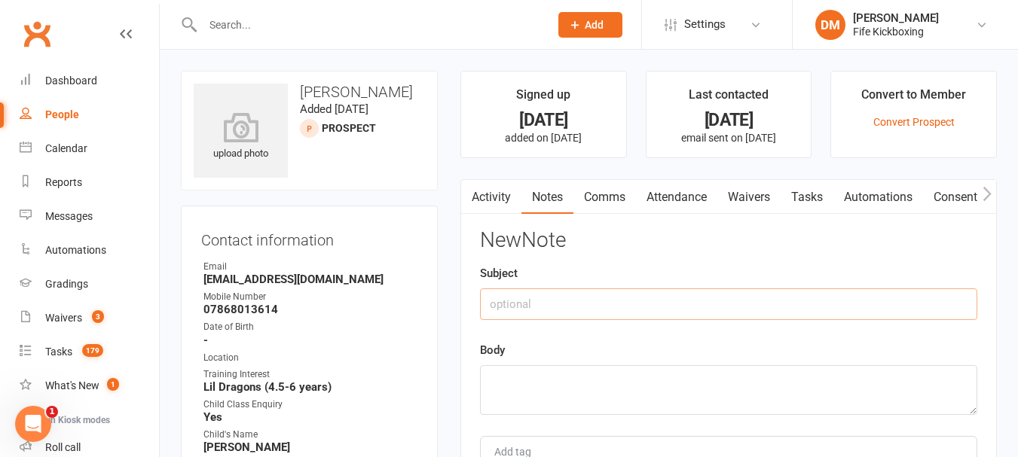
click at [575, 289] on input "text" at bounding box center [728, 305] width 497 height 32
type input "PHONE CALL- DM"
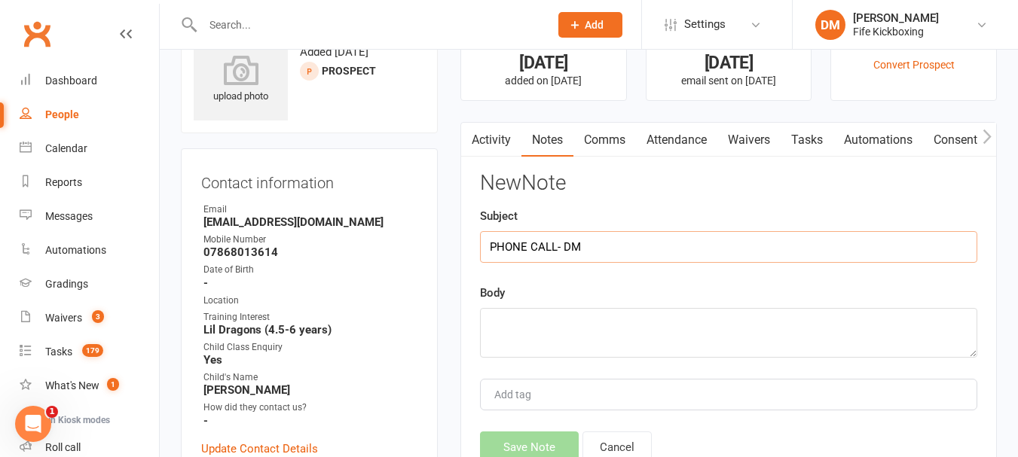
scroll to position [151, 0]
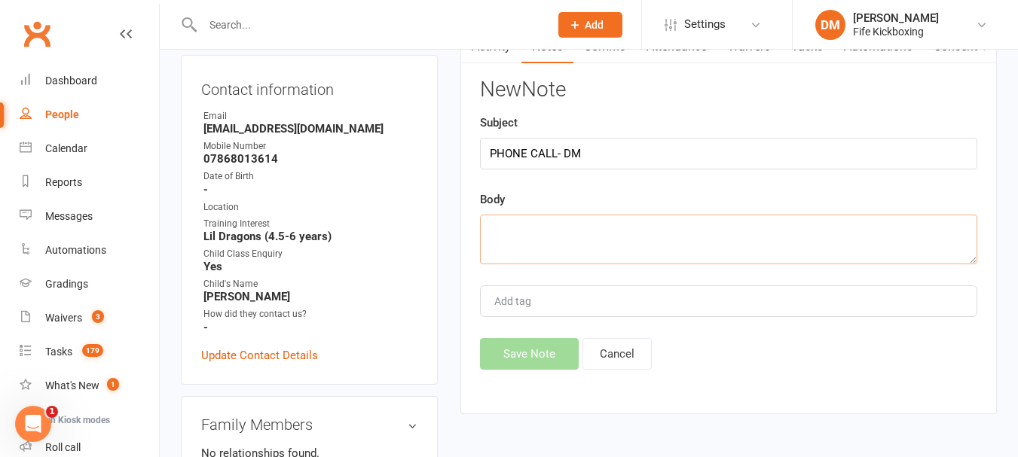
click at [570, 237] on textarea at bounding box center [728, 240] width 497 height 50
type textarea "L"
type textarea "1ST TRIAL BOOKED"
click at [527, 354] on button "Save Note" at bounding box center [529, 354] width 99 height 32
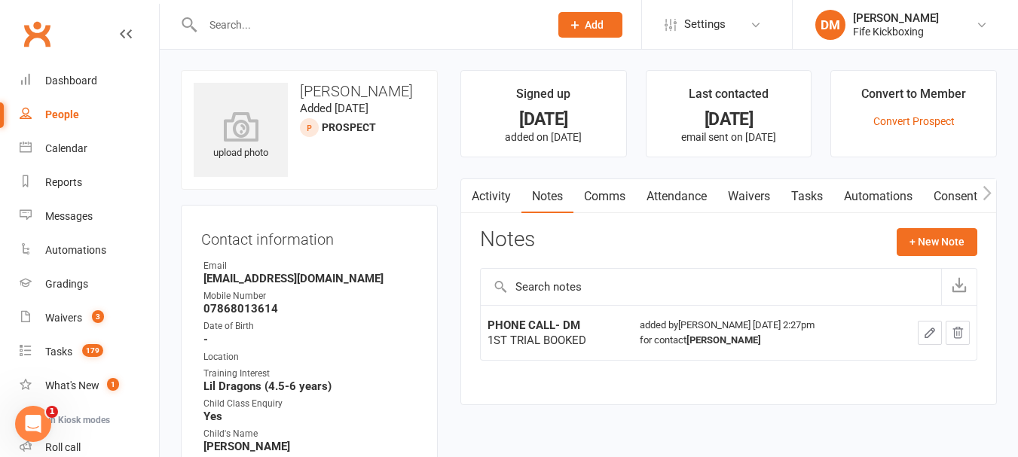
scroll to position [0, 0]
click at [68, 350] on div "Tasks" at bounding box center [58, 352] width 27 height 12
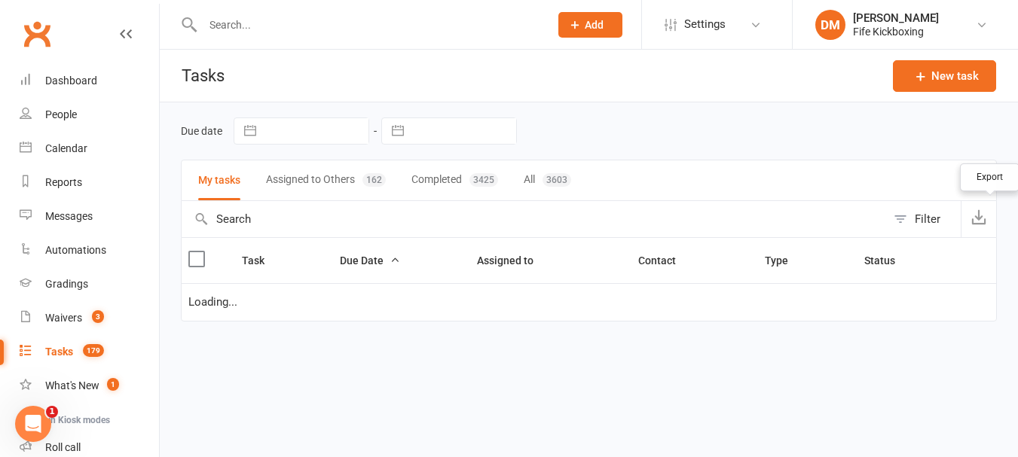
select select "waiting"
select select "started"
select select "waiting"
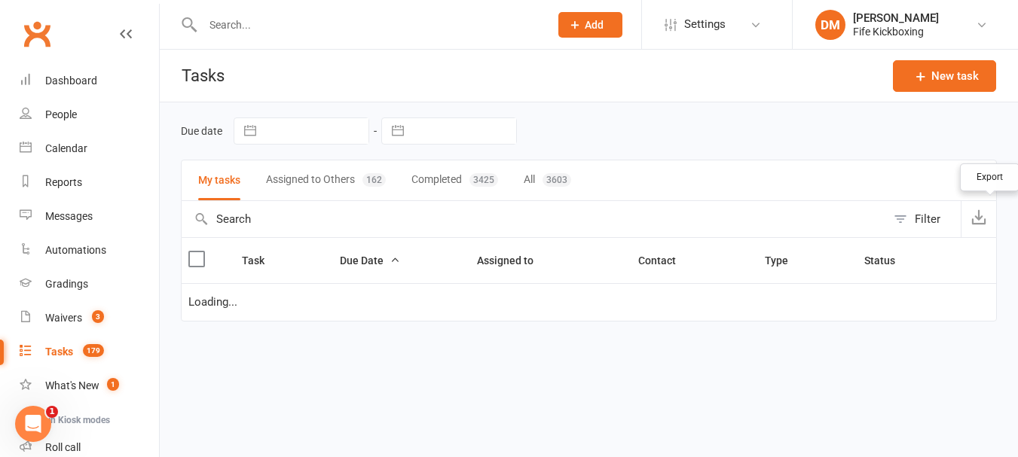
select select "waiting"
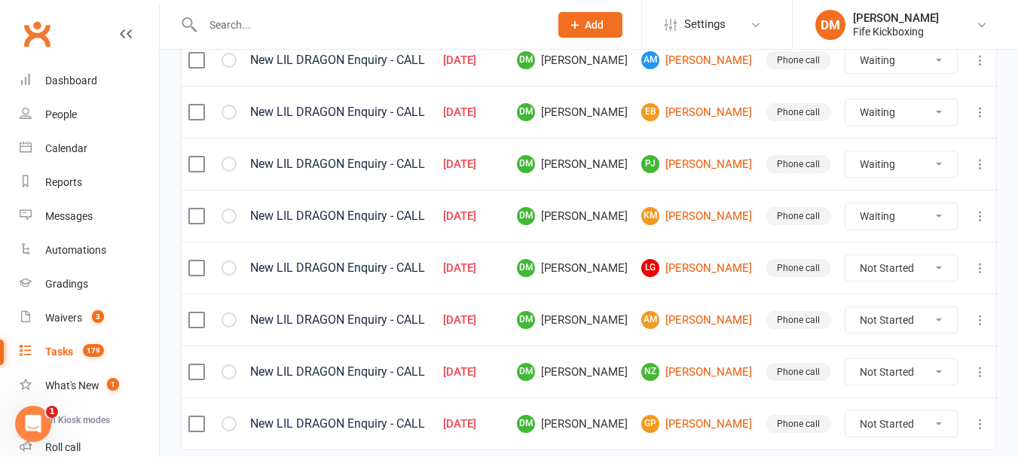
scroll to position [732, 0]
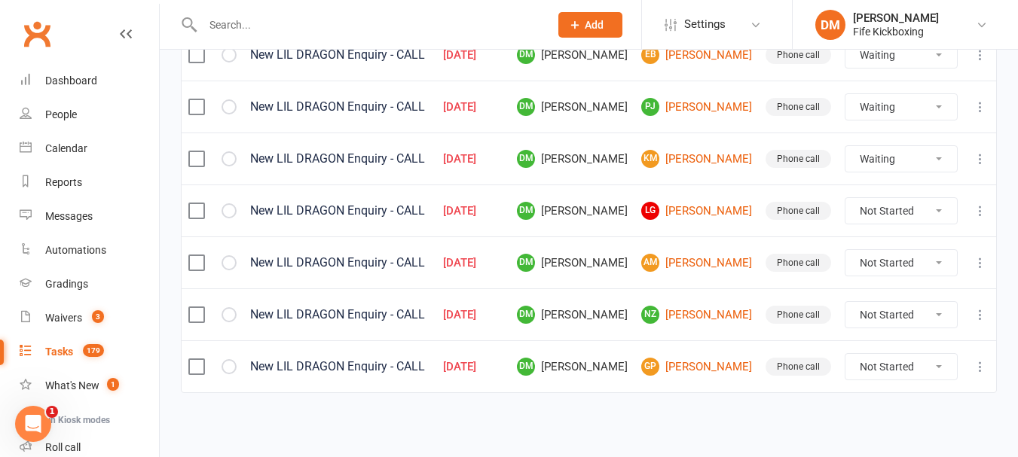
drag, startPoint x: 930, startPoint y: 212, endPoint x: 919, endPoint y: 214, distance: 10.8
click at [930, 212] on select "Not Started In Progress Waiting Complete" at bounding box center [901, 211] width 112 height 26
click at [845, 198] on select "Not Started In Progress Waiting Complete" at bounding box center [901, 211] width 112 height 26
select select "unstarted"
select select "waiting"
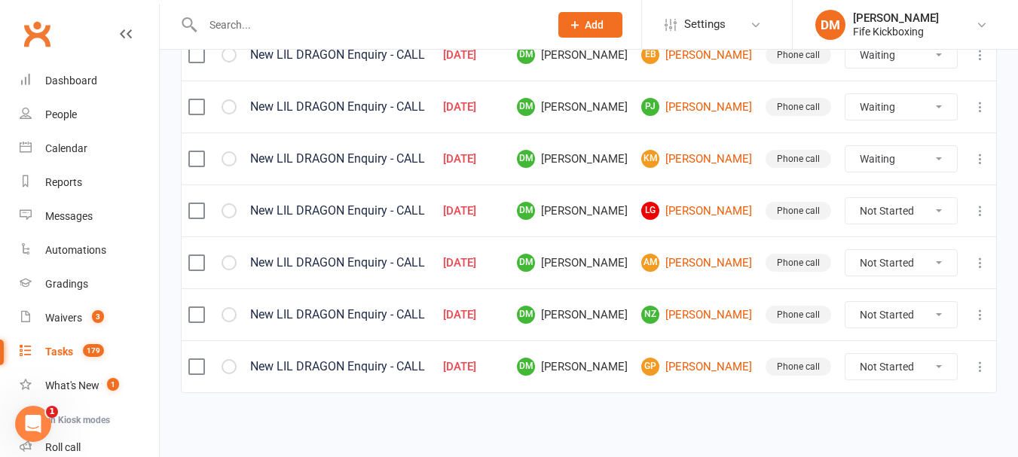
select select "started"
select select "waiting"
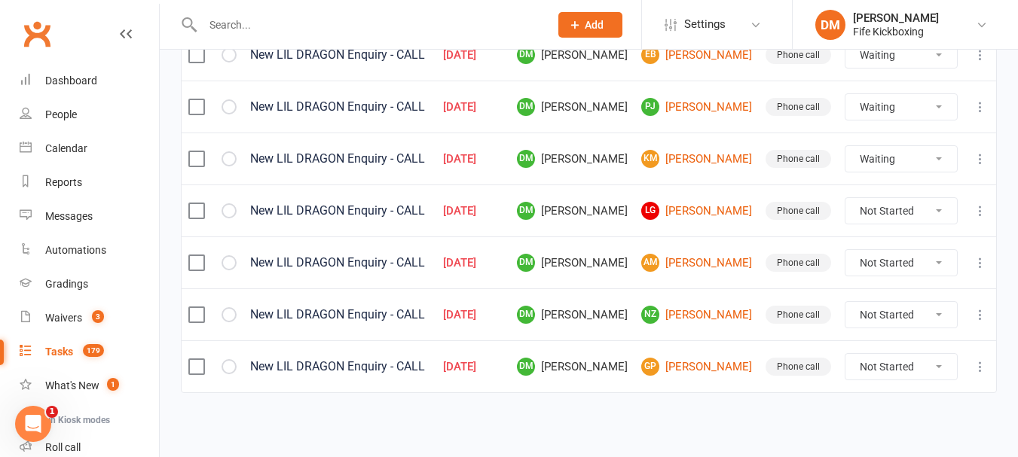
select select "waiting"
select select "started"
select select "waiting"
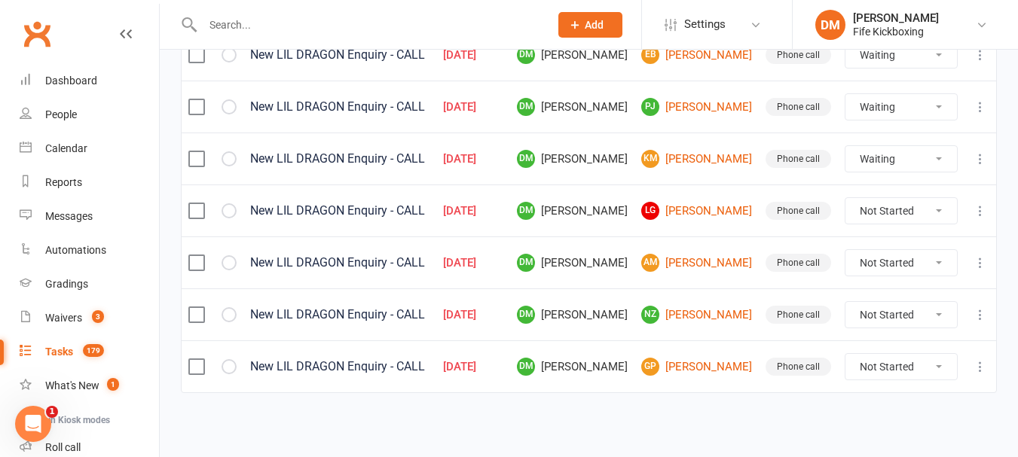
select select "waiting"
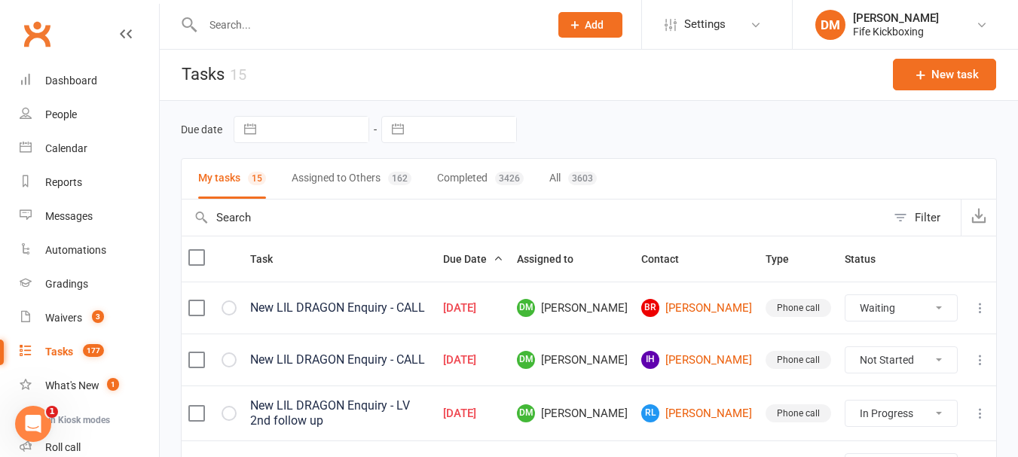
scroll to position [0, 0]
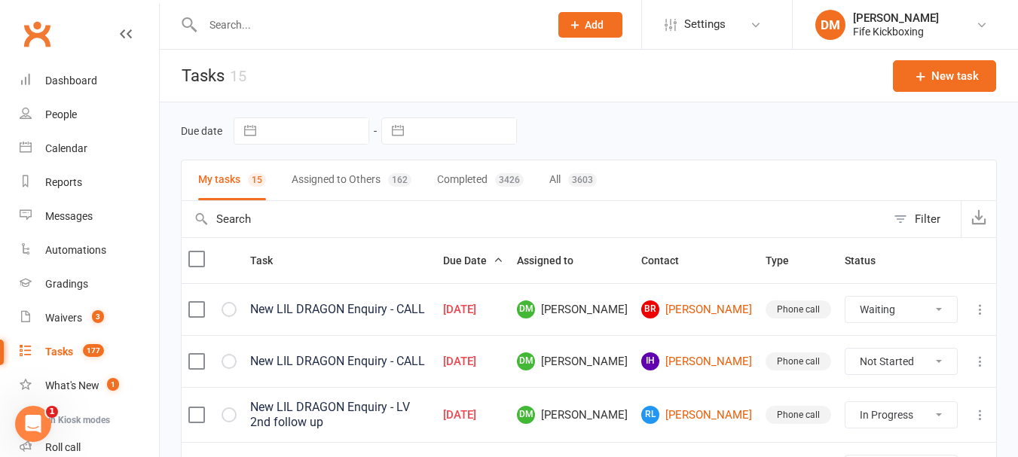
drag, startPoint x: 899, startPoint y: 312, endPoint x: 902, endPoint y: 319, distance: 8.1
click at [899, 312] on select "Not Started In Progress Waiting Complete" at bounding box center [901, 310] width 112 height 26
click at [845, 297] on select "Not Started In Progress Waiting Complete" at bounding box center [901, 310] width 112 height 26
select select "waiting"
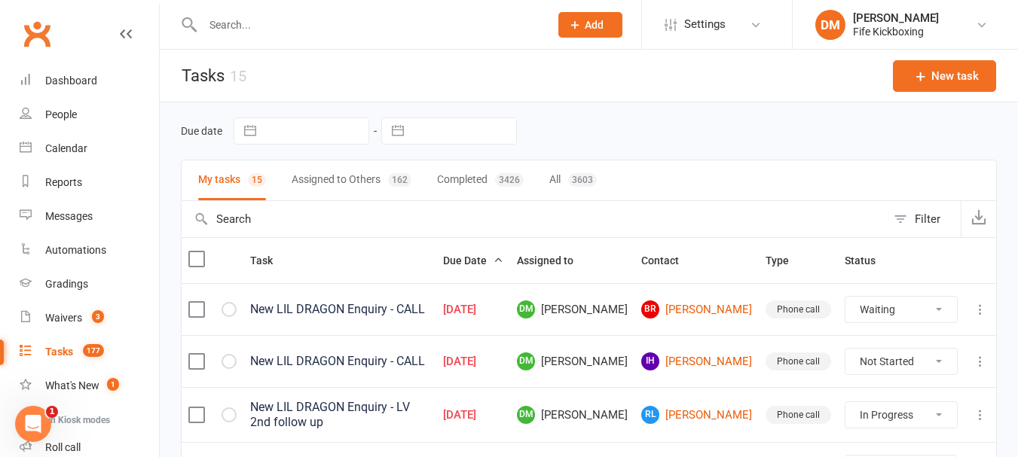
select select "started"
select select "waiting"
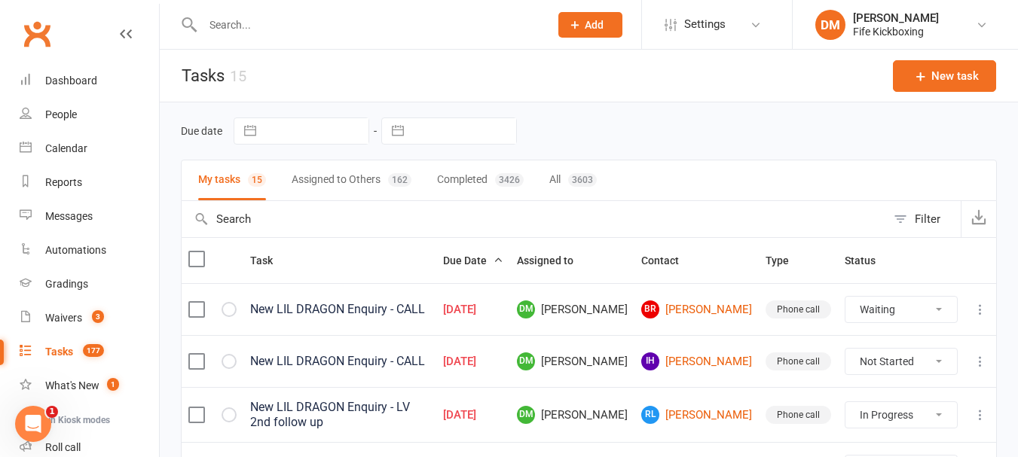
select select "waiting"
select select "started"
select select "waiting"
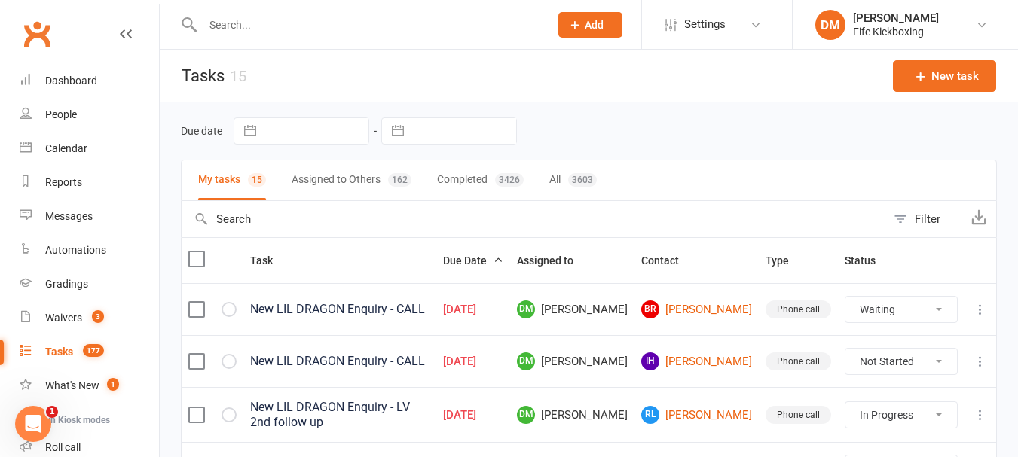
select select "waiting"
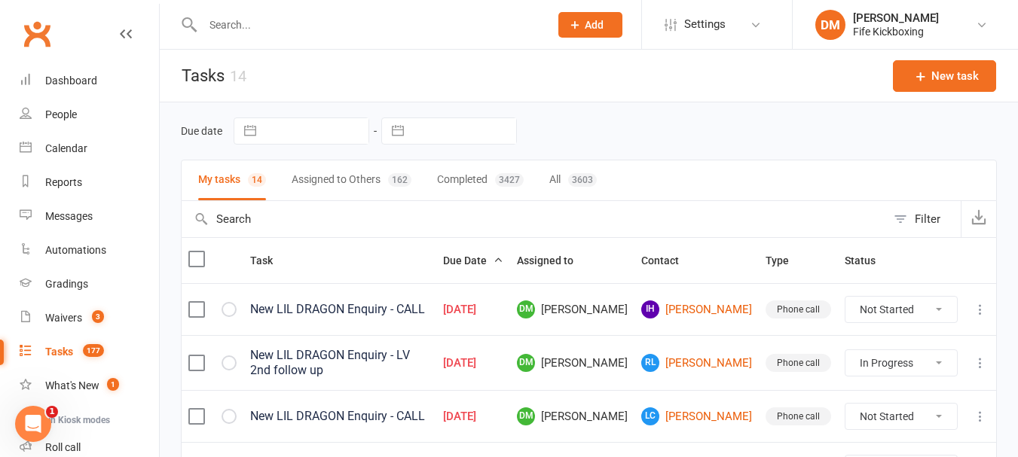
click at [882, 307] on select "Not Started In Progress Waiting Complete" at bounding box center [901, 310] width 112 height 26
click at [848, 130] on div "Due date Navigate forward to interact with the calendar and select a date. Pres…" at bounding box center [589, 131] width 816 height 27
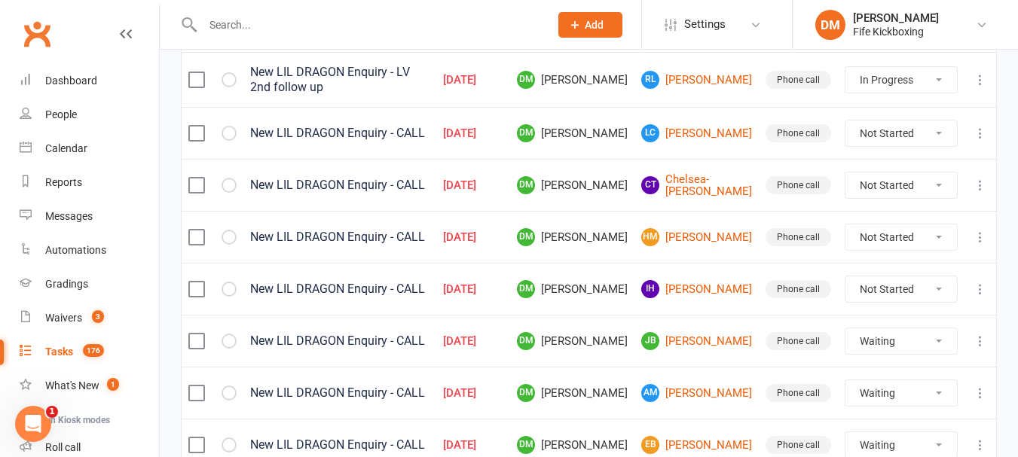
scroll to position [452, 0]
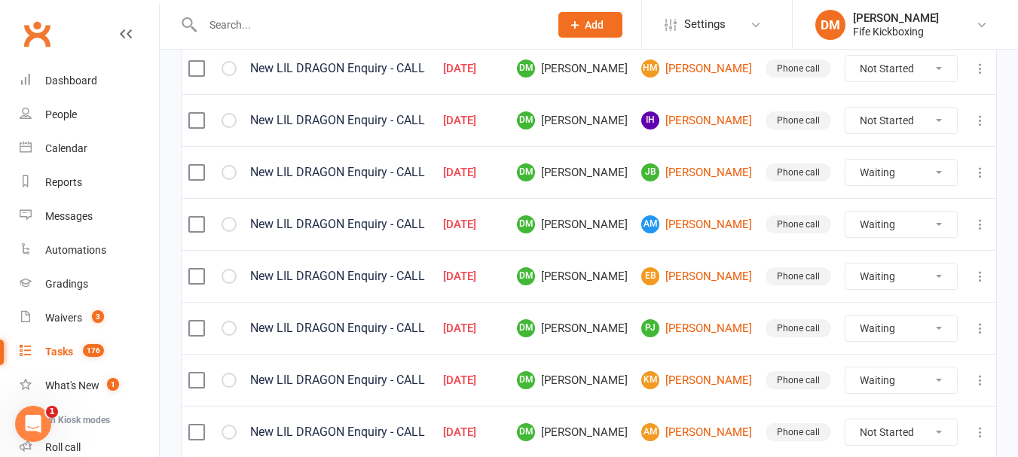
drag, startPoint x: 925, startPoint y: 78, endPoint x: 923, endPoint y: 86, distance: 7.9
click at [925, 78] on select "Not Started In Progress Waiting Complete" at bounding box center [901, 69] width 112 height 26
click at [845, 62] on select "Not Started In Progress Waiting Complete" at bounding box center [901, 69] width 112 height 26
select select "unstarted"
select select "started"
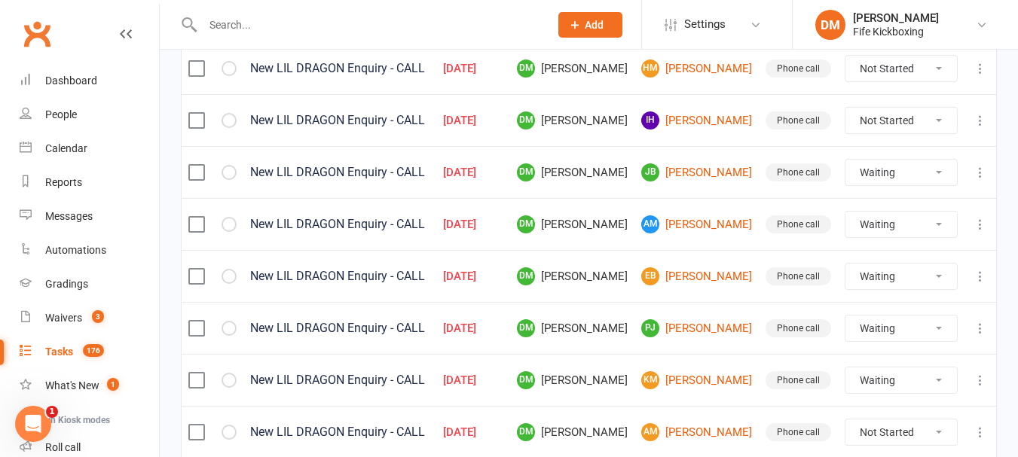
select select "waiting"
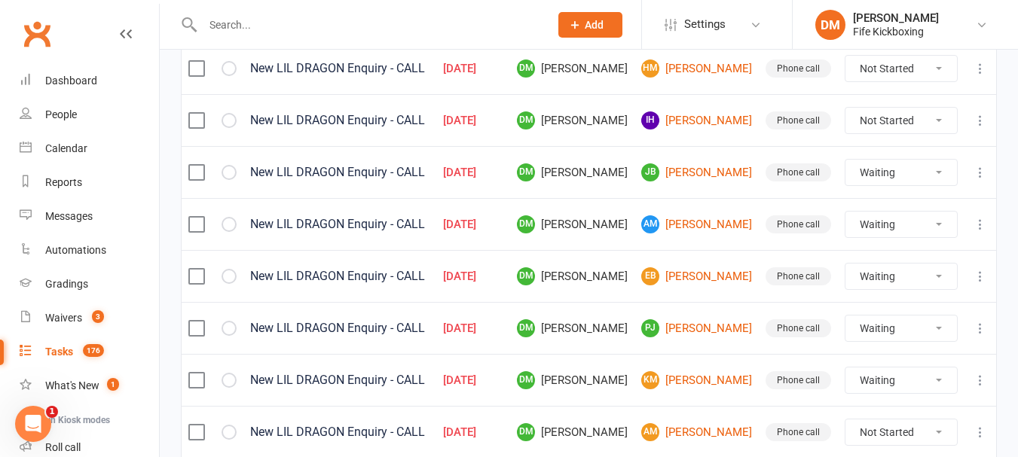
select select "waiting"
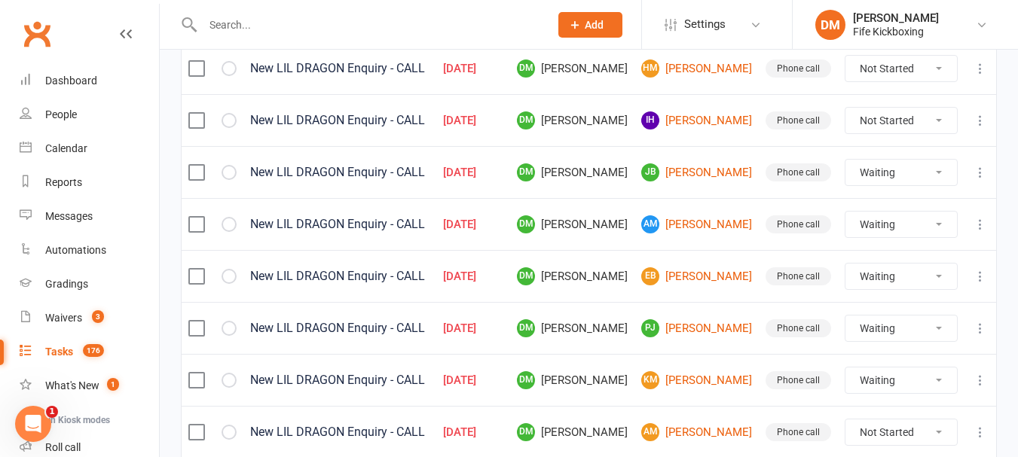
select select "started"
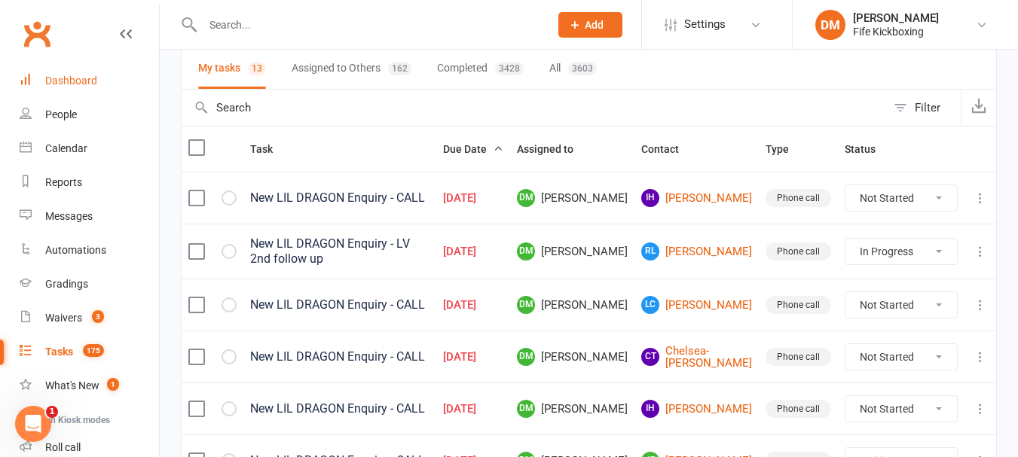
scroll to position [0, 0]
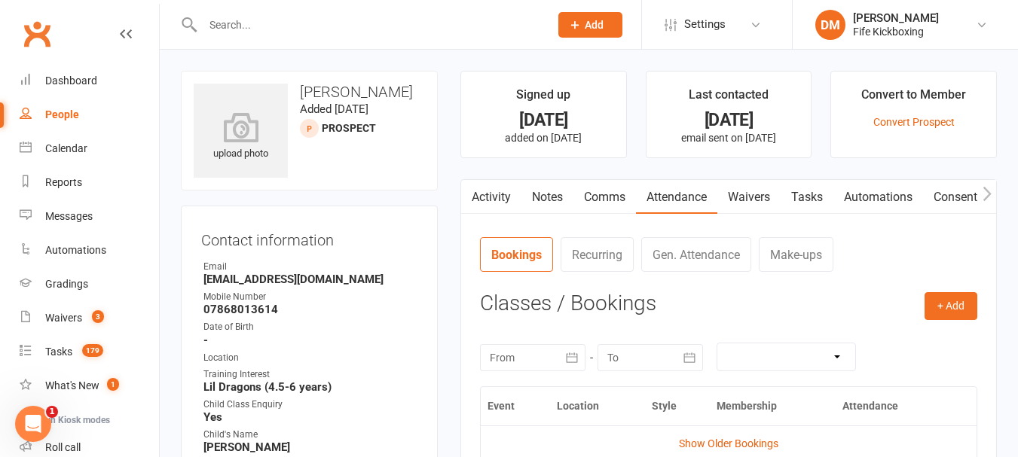
click at [483, 194] on link "Activity" at bounding box center [491, 197] width 60 height 35
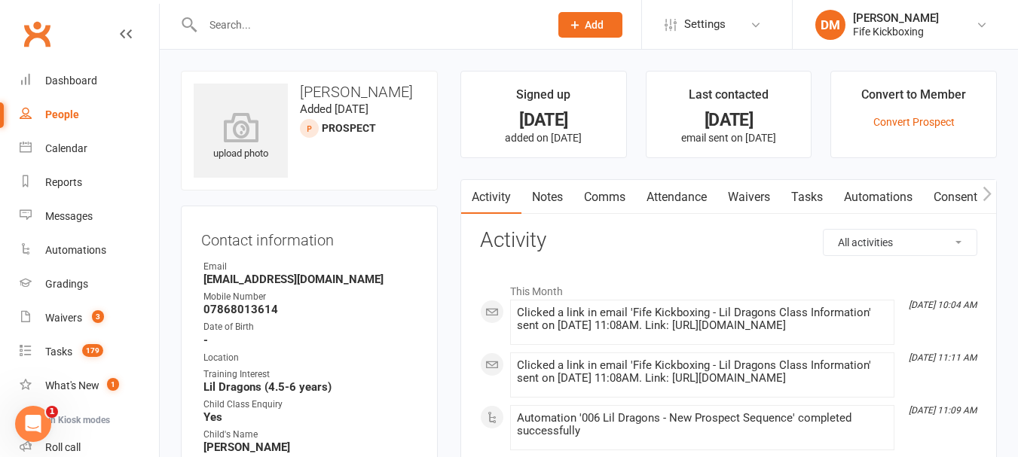
click at [696, 198] on link "Attendance" at bounding box center [676, 197] width 81 height 35
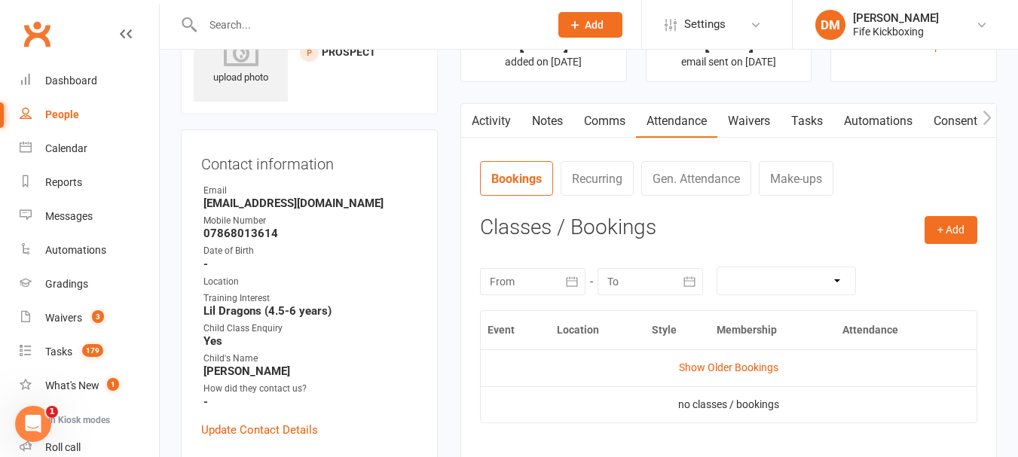
scroll to position [226, 0]
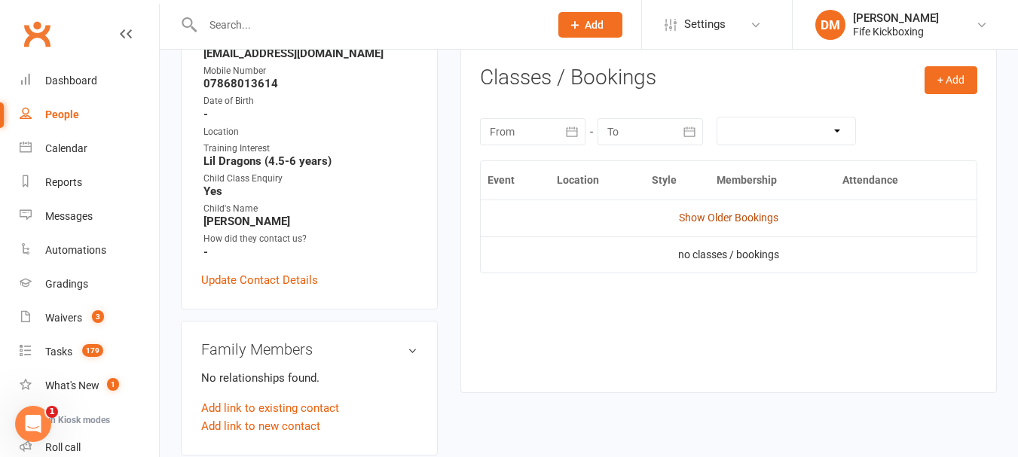
click at [716, 215] on link "Show Older Bookings" at bounding box center [728, 218] width 99 height 12
click at [974, 81] on button "+ Add" at bounding box center [951, 79] width 53 height 27
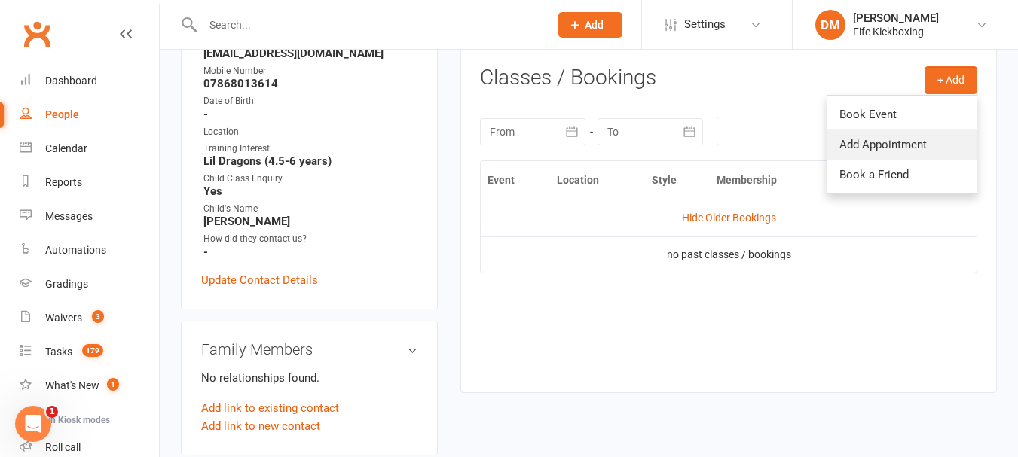
click at [841, 145] on link "Add Appointment" at bounding box center [901, 145] width 149 height 30
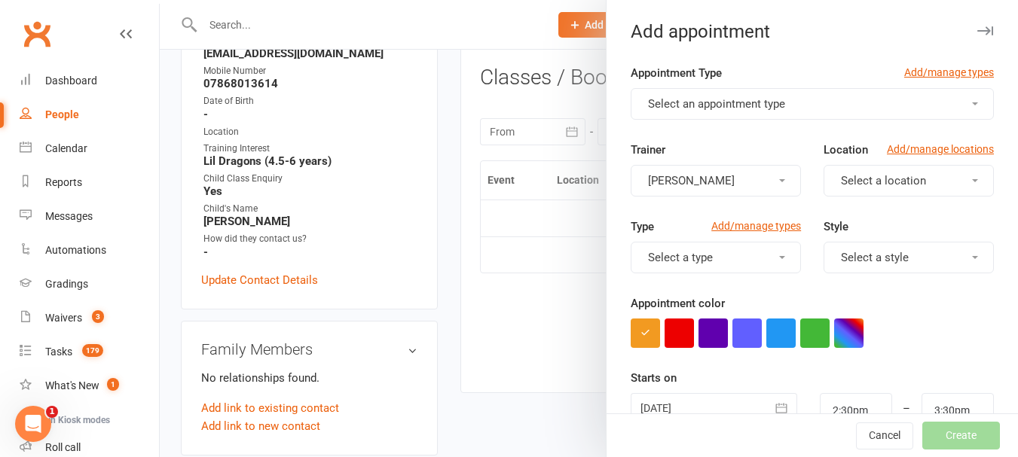
click at [486, 212] on div at bounding box center [589, 228] width 858 height 457
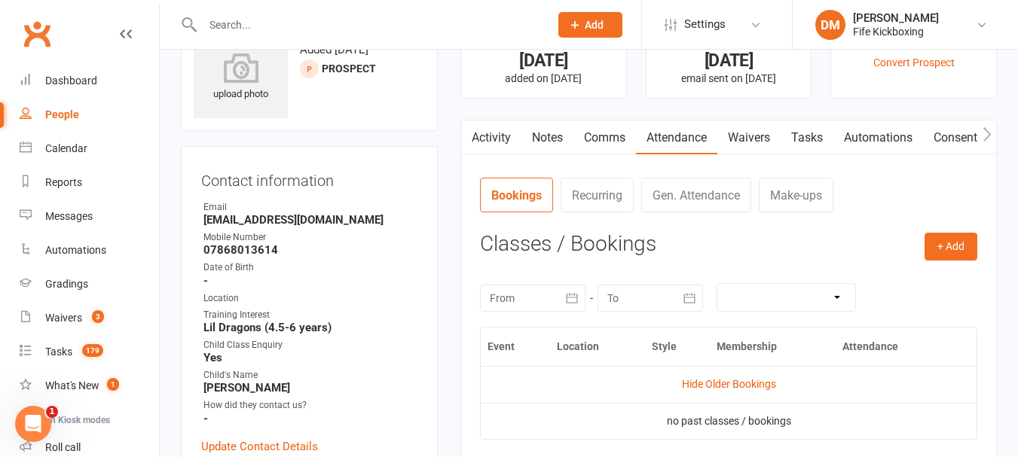
scroll to position [0, 0]
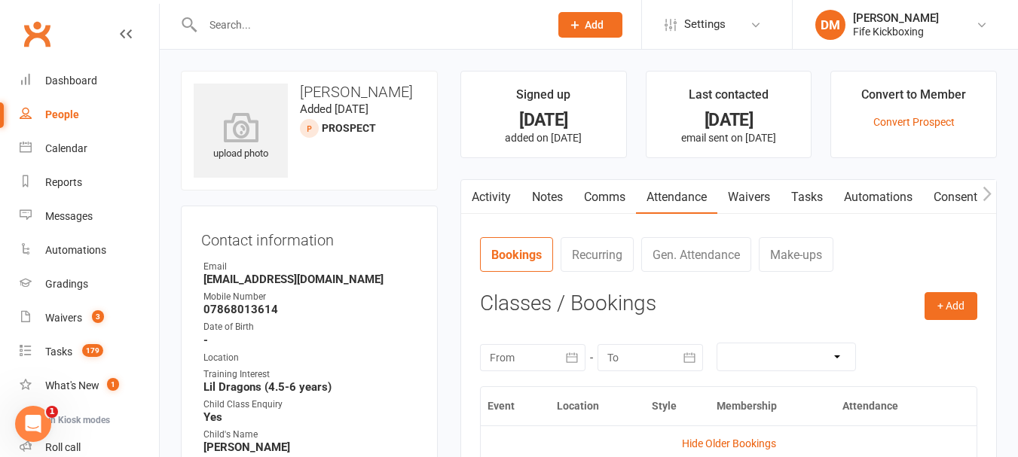
drag, startPoint x: 338, startPoint y: 162, endPoint x: 242, endPoint y: 232, distance: 118.6
click at [243, 220] on div "Contact information Owner Email Christielaura@hotmail.co.uk Mobile Number 07868…" at bounding box center [309, 371] width 257 height 330
click at [986, 187] on icon "button" at bounding box center [987, 194] width 9 height 16
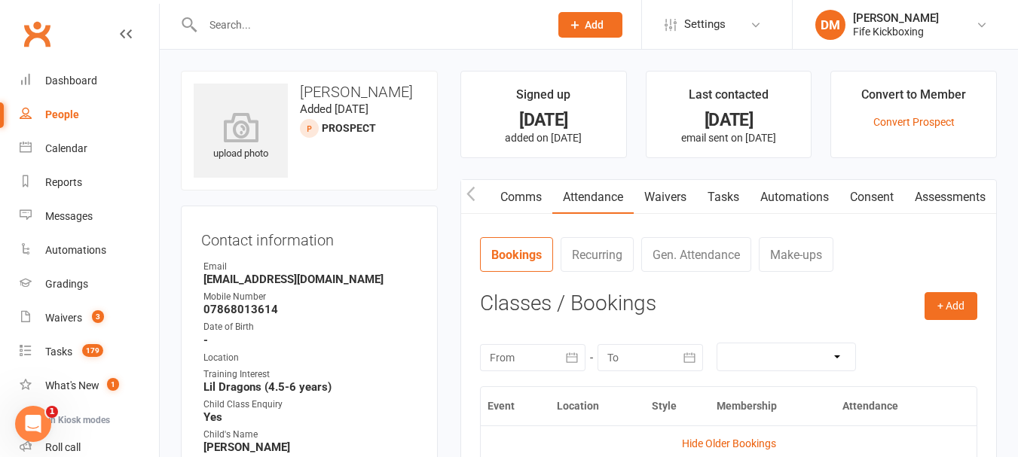
click at [986, 194] on icon "button" at bounding box center [987, 194] width 9 height 16
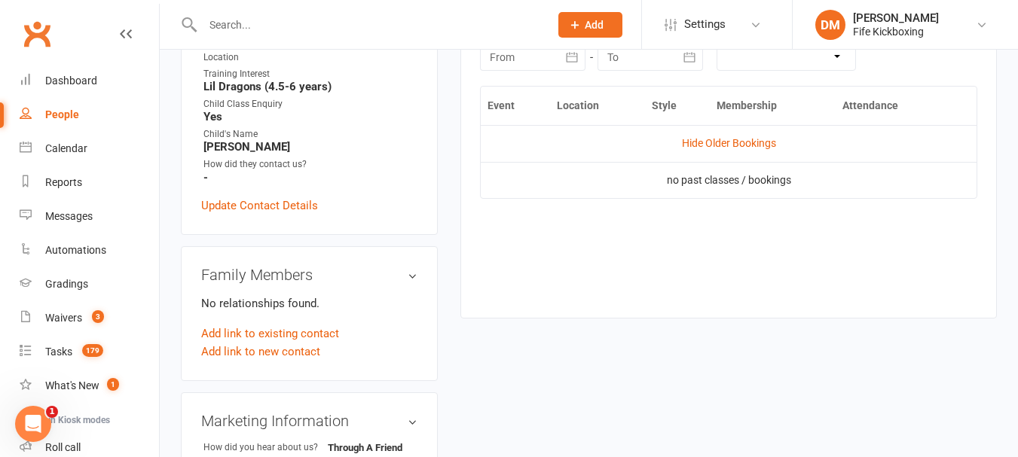
scroll to position [301, 0]
click at [271, 198] on link "Update Contact Details" at bounding box center [259, 205] width 117 height 18
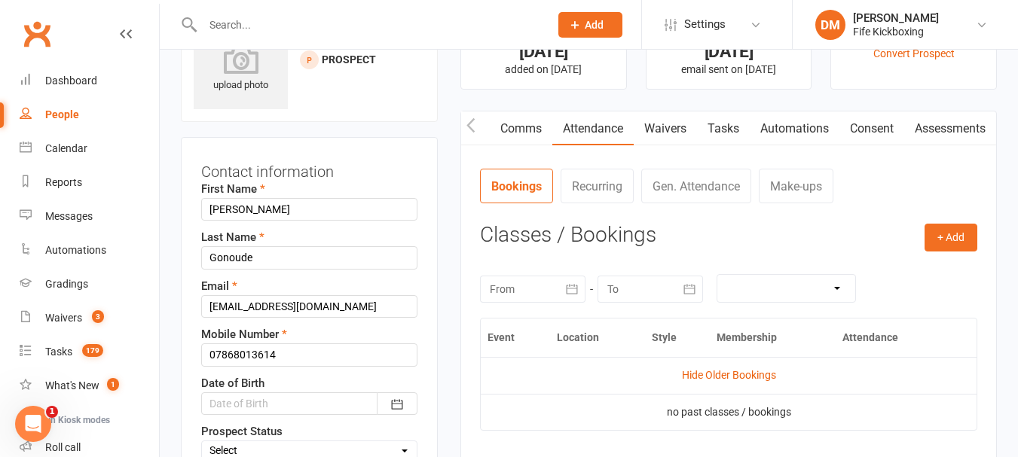
scroll to position [0, 0]
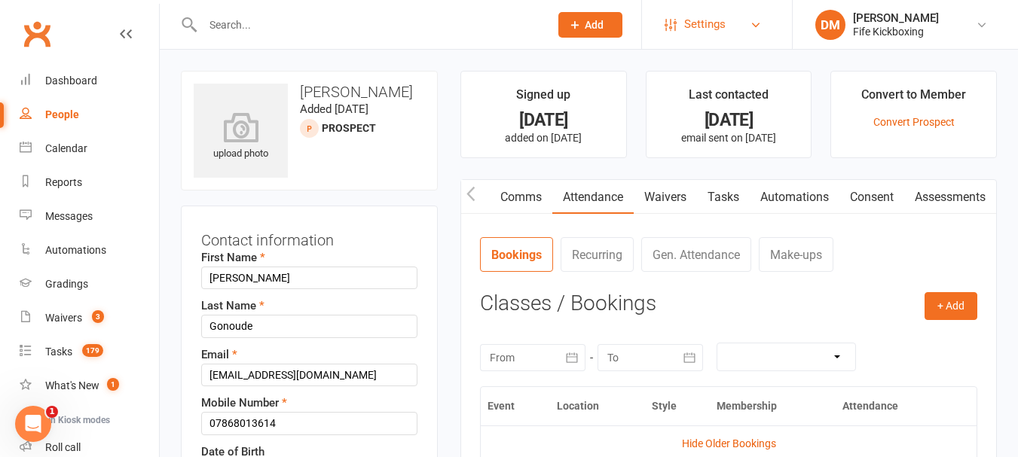
click at [723, 41] on span "Settings" at bounding box center [704, 25] width 41 height 34
click at [634, 263] on link "Recurring" at bounding box center [597, 254] width 73 height 35
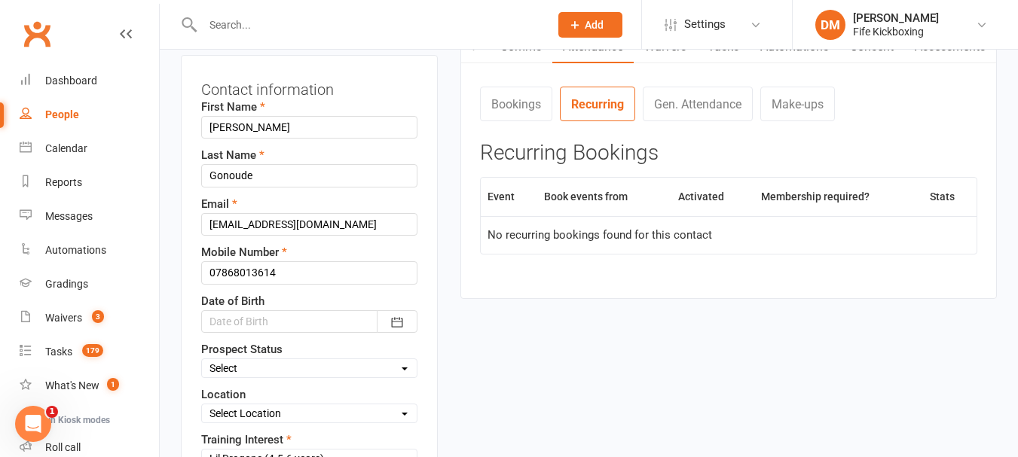
scroll to position [75, 0]
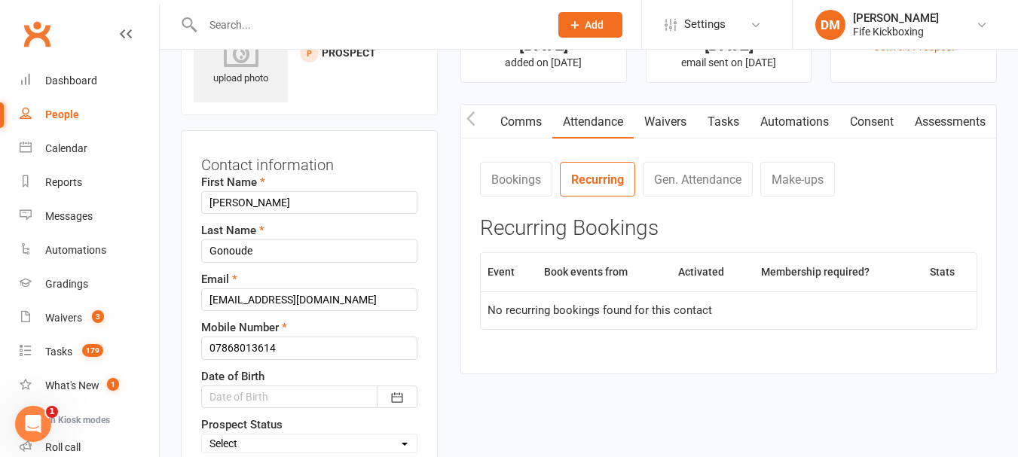
click at [466, 121] on icon "button" at bounding box center [470, 119] width 9 height 16
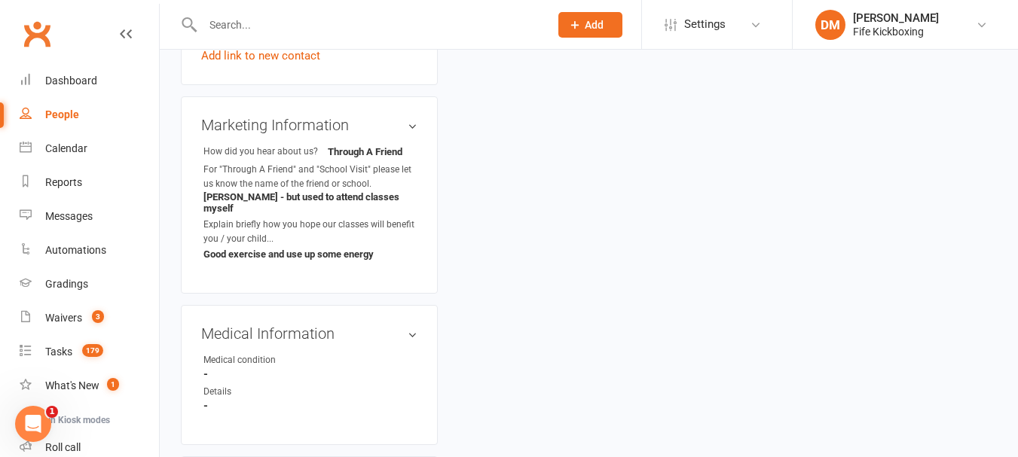
scroll to position [1262, 0]
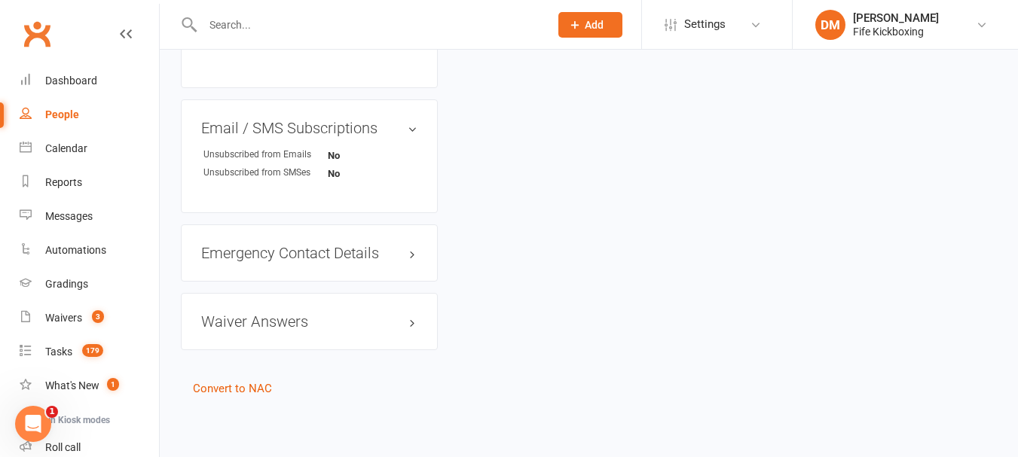
drag, startPoint x: 311, startPoint y: 293, endPoint x: 572, endPoint y: 368, distance: 271.4
click at [256, 385] on link "Convert to NAC" at bounding box center [232, 389] width 79 height 14
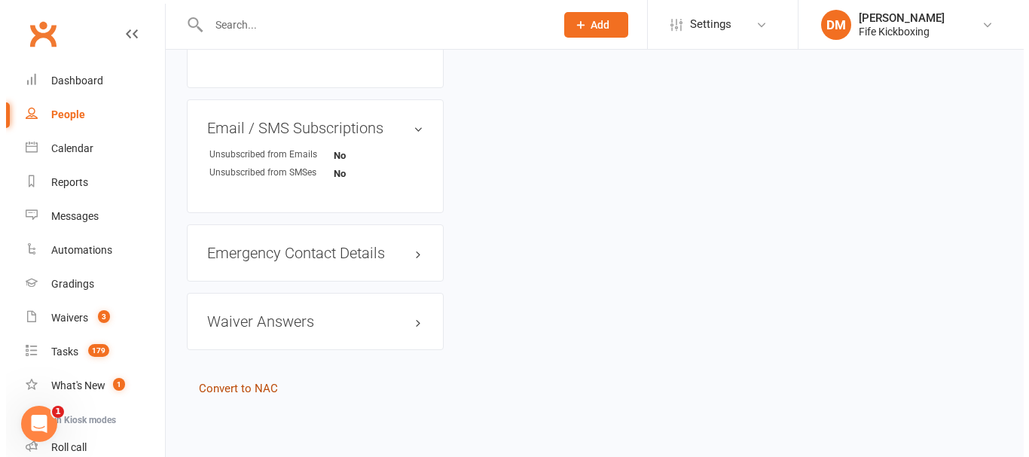
scroll to position [1254, 0]
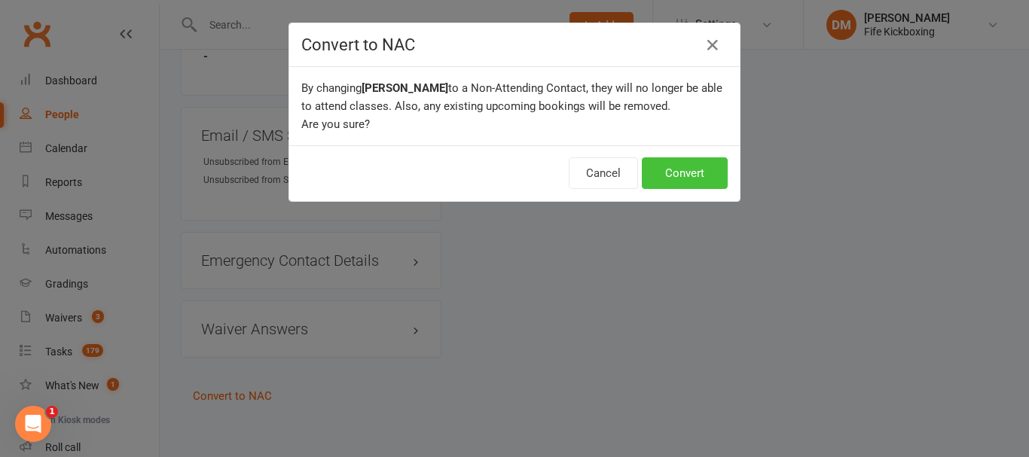
click at [675, 170] on button "Convert" at bounding box center [685, 173] width 86 height 32
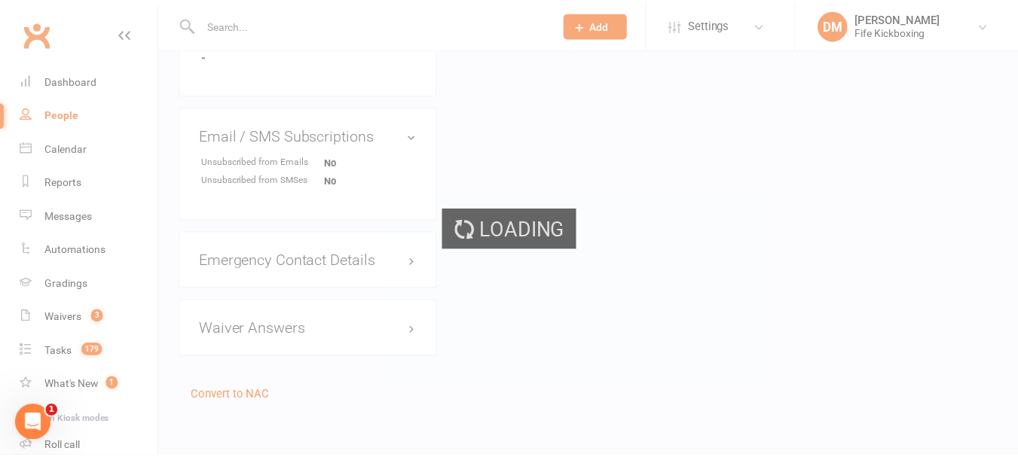
scroll to position [1261, 0]
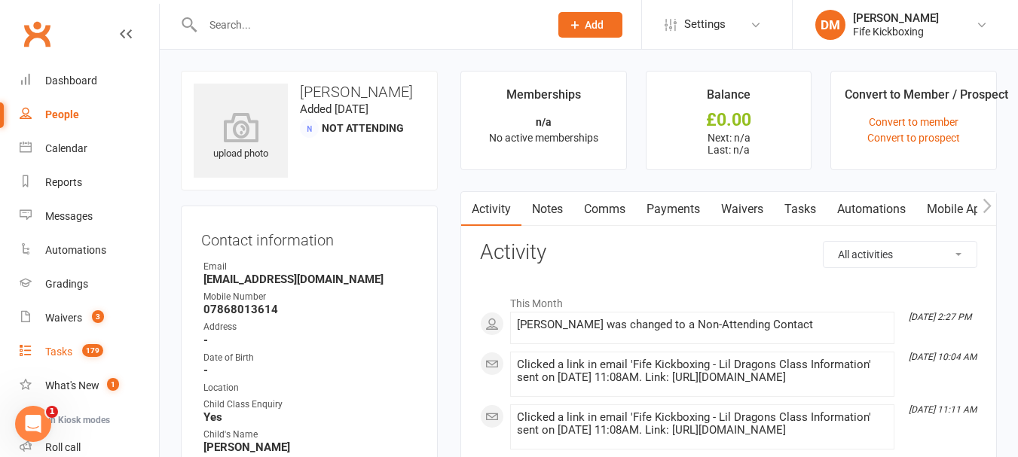
click at [63, 356] on div "Tasks" at bounding box center [58, 352] width 27 height 12
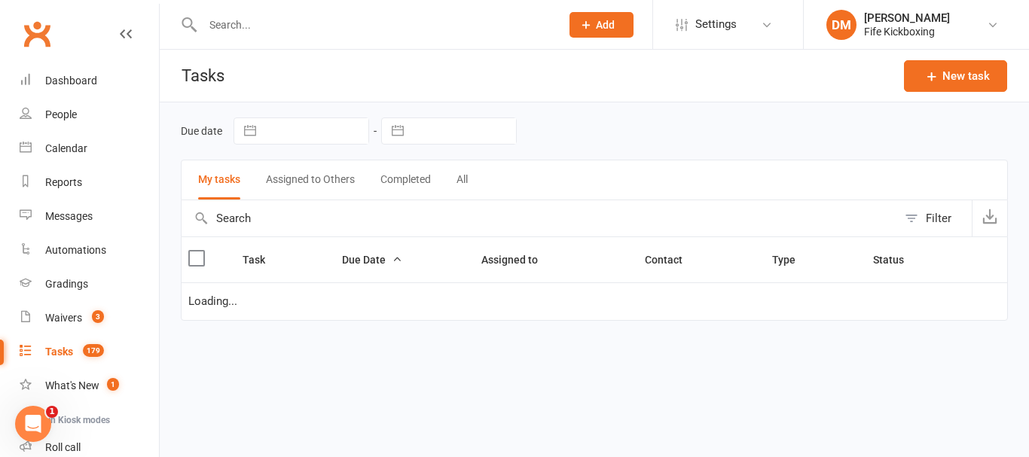
select select "waiting"
select select "started"
select select "waiting"
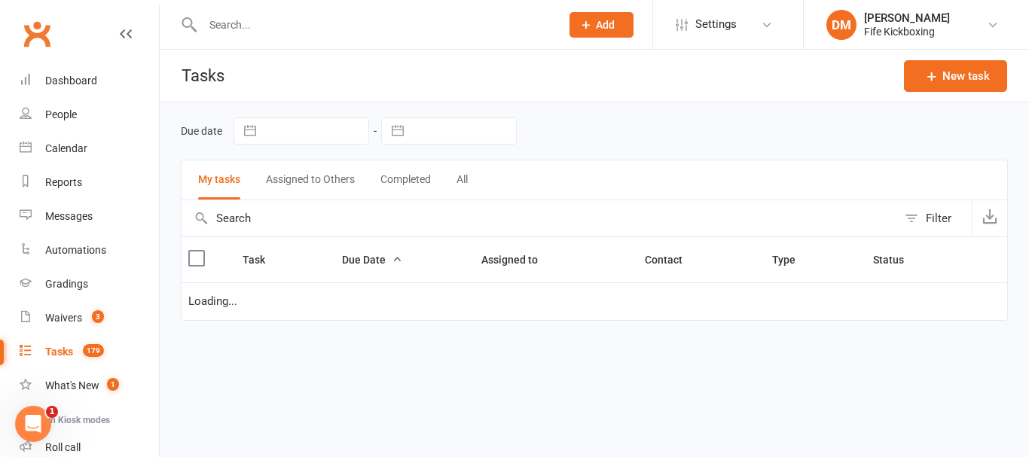
select select "waiting"
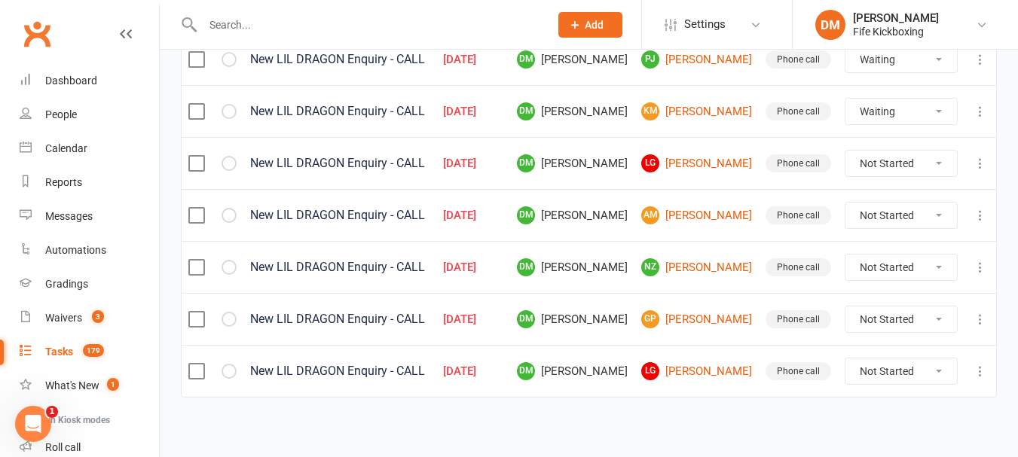
scroll to position [784, 0]
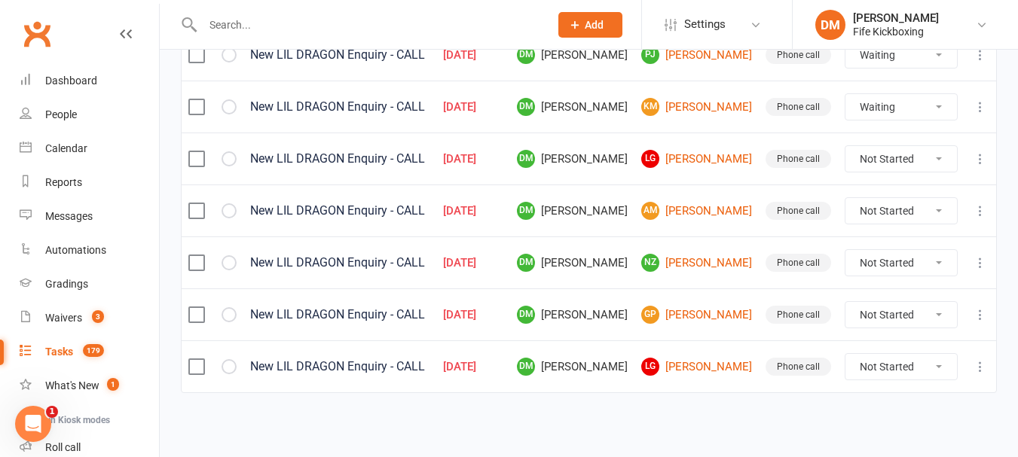
click at [879, 364] on select "Not Started In Progress Waiting Complete" at bounding box center [901, 367] width 112 height 26
click at [845, 354] on select "Not Started In Progress Waiting Complete" at bounding box center [901, 367] width 112 height 26
select select "unstarted"
select select "waiting"
select select "started"
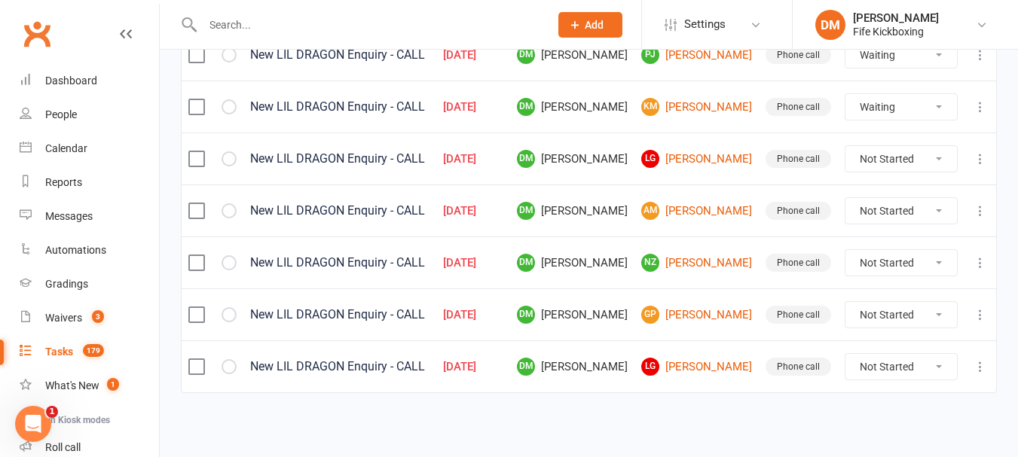
select select "waiting"
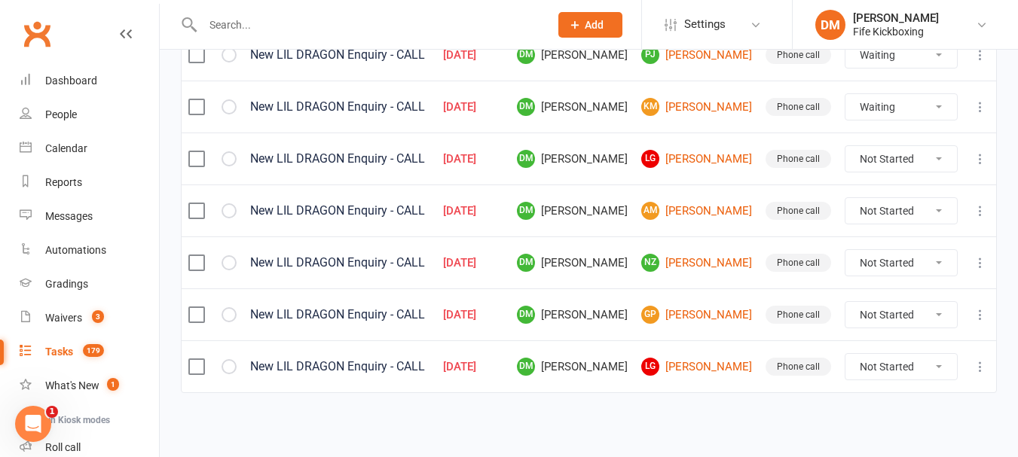
select select "waiting"
select select "started"
select select "waiting"
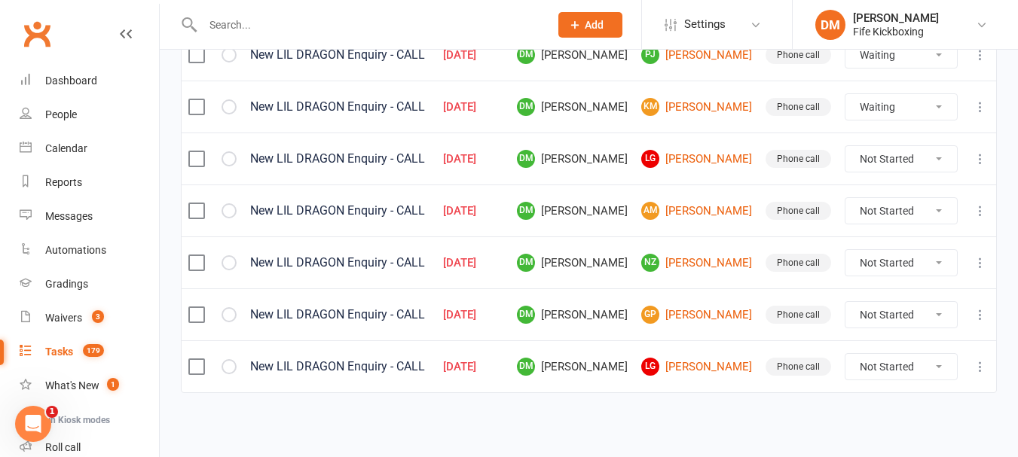
select select "waiting"
